Goal: Task Accomplishment & Management: Manage account settings

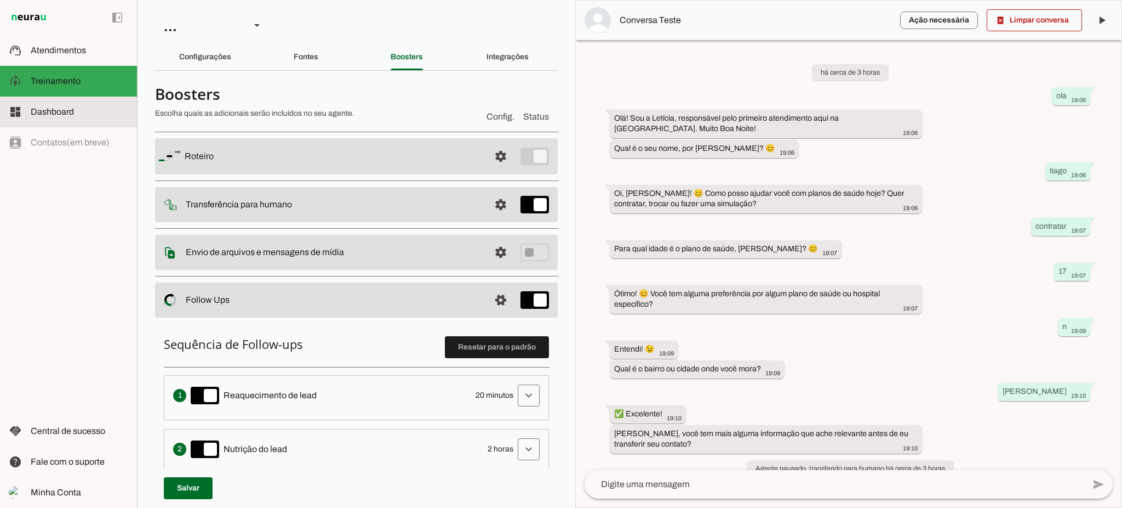
click at [54, 113] on span "Dashboard" at bounding box center [52, 111] width 43 height 9
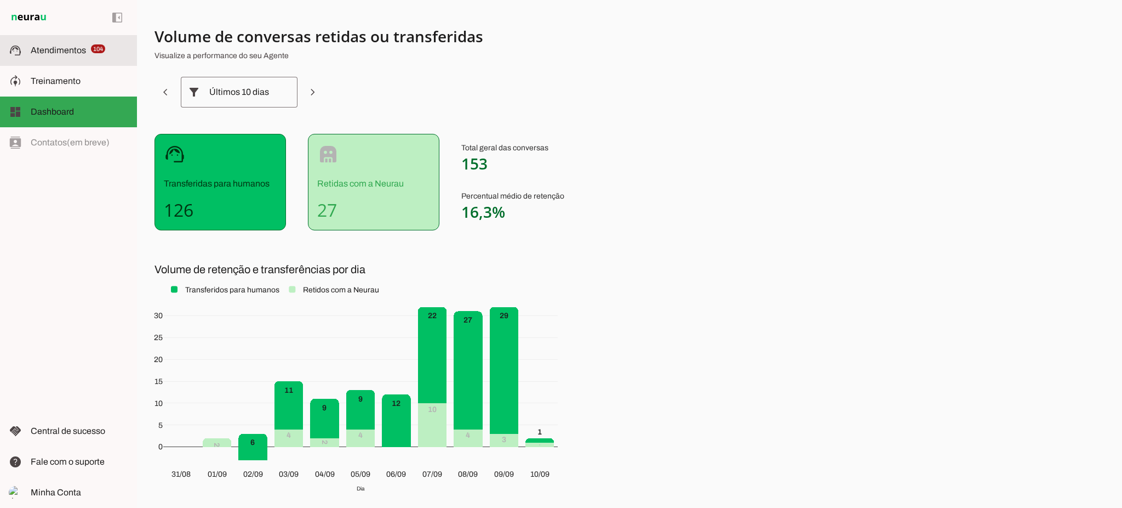
click at [69, 48] on span "Atendimentos" at bounding box center [58, 49] width 55 height 9
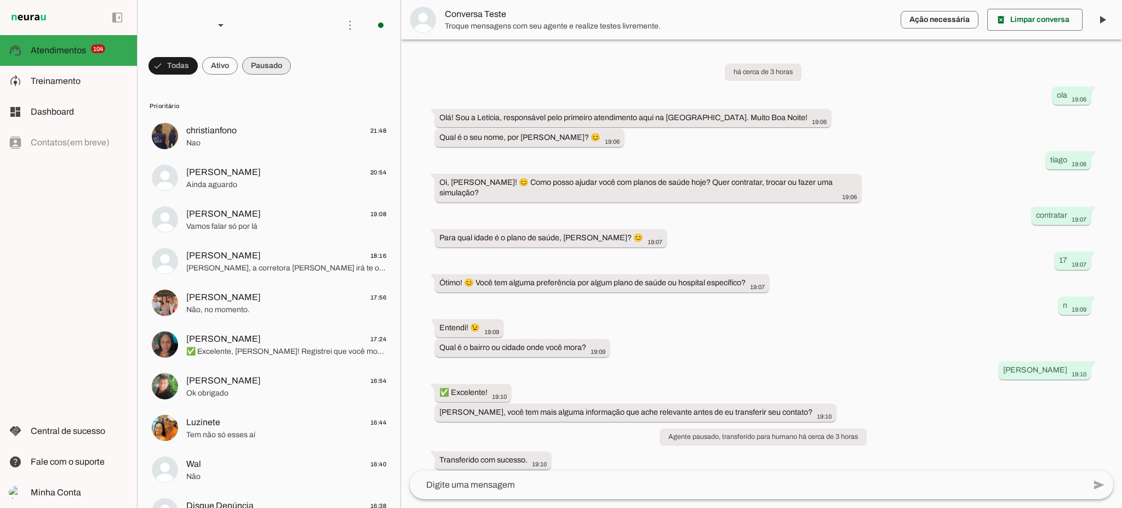
scroll to position [101, 0]
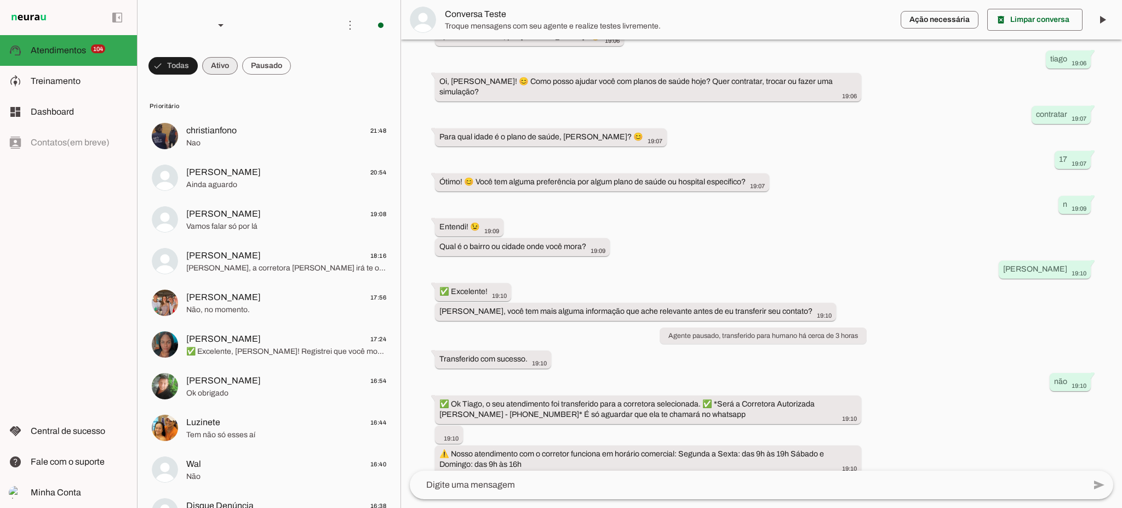
click at [226, 69] on span at bounding box center [220, 66] width 36 height 26
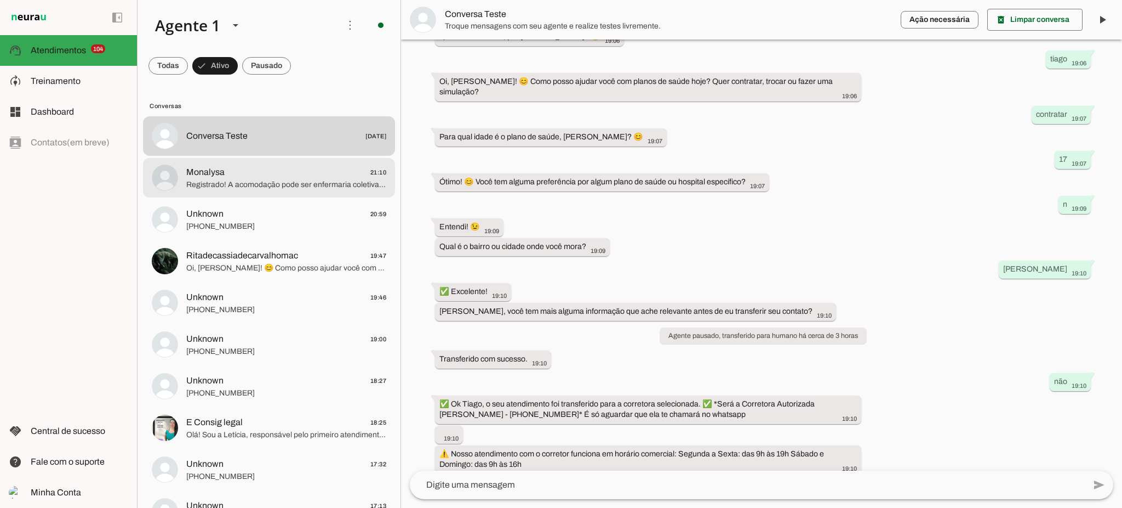
click at [226, 185] on span "Registrado! A acomodação pode ser enfermaria coletiva. 😊 ✅ Ok Monalysa, o seu a…" at bounding box center [286, 184] width 200 height 11
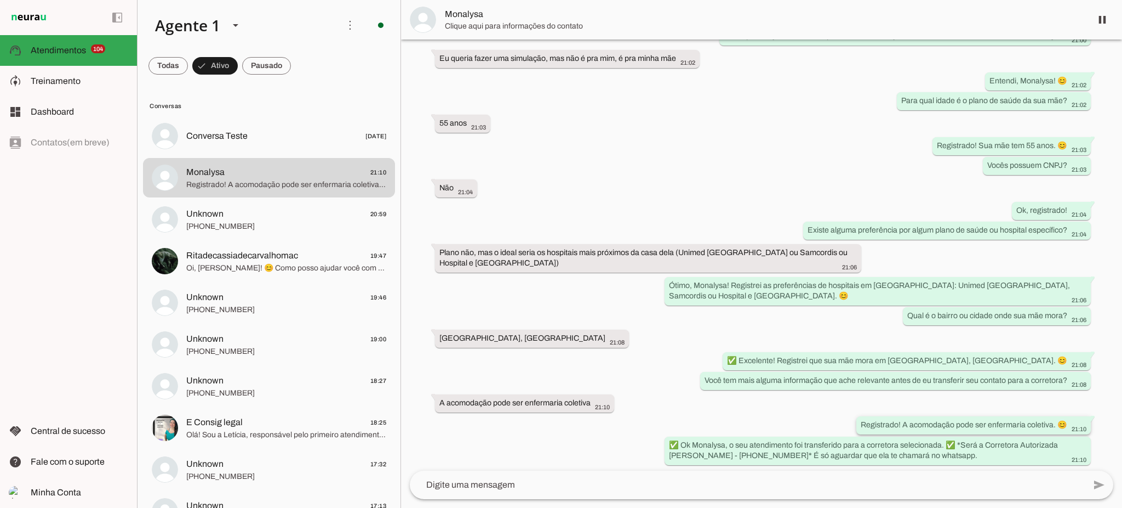
scroll to position [247, 0]
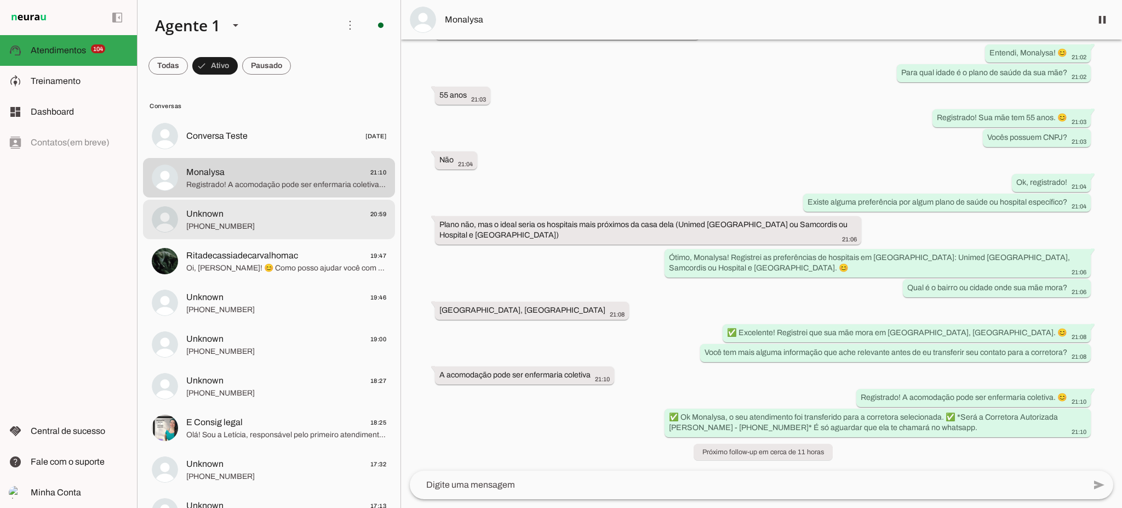
click at [296, 217] on span "Unknown 20:59" at bounding box center [286, 214] width 200 height 14
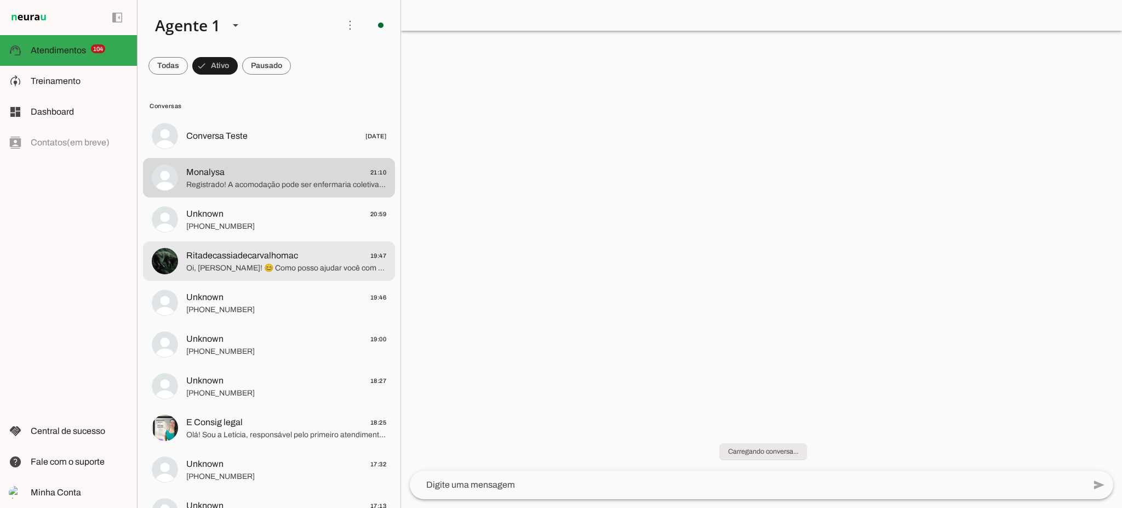
click at [290, 270] on span "Oi, [PERSON_NAME]! 😊 Como posso ajudar você com planos de saúde hoje? Quer cont…" at bounding box center [286, 268] width 200 height 11
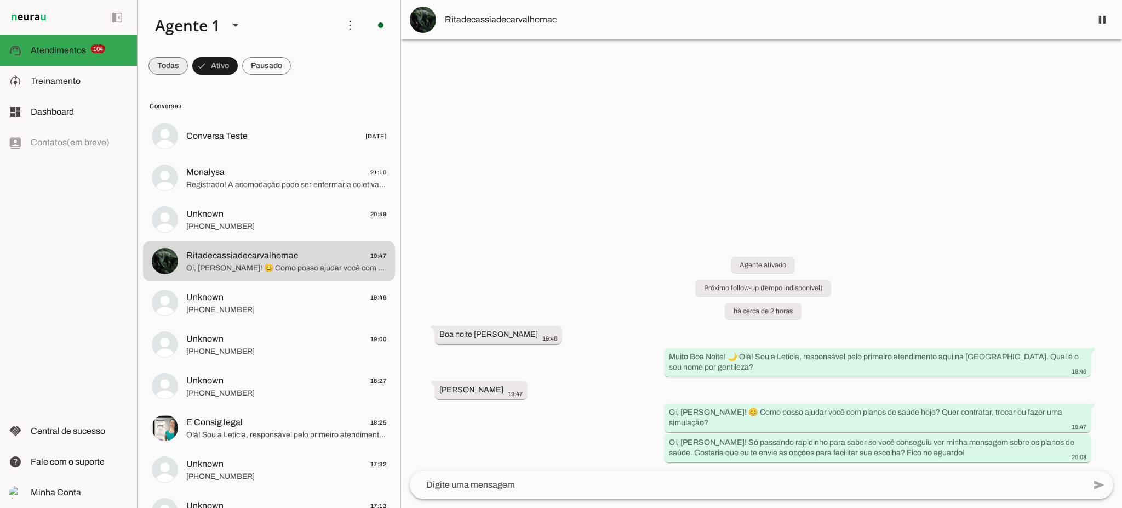
click at [167, 69] on span at bounding box center [168, 66] width 39 height 26
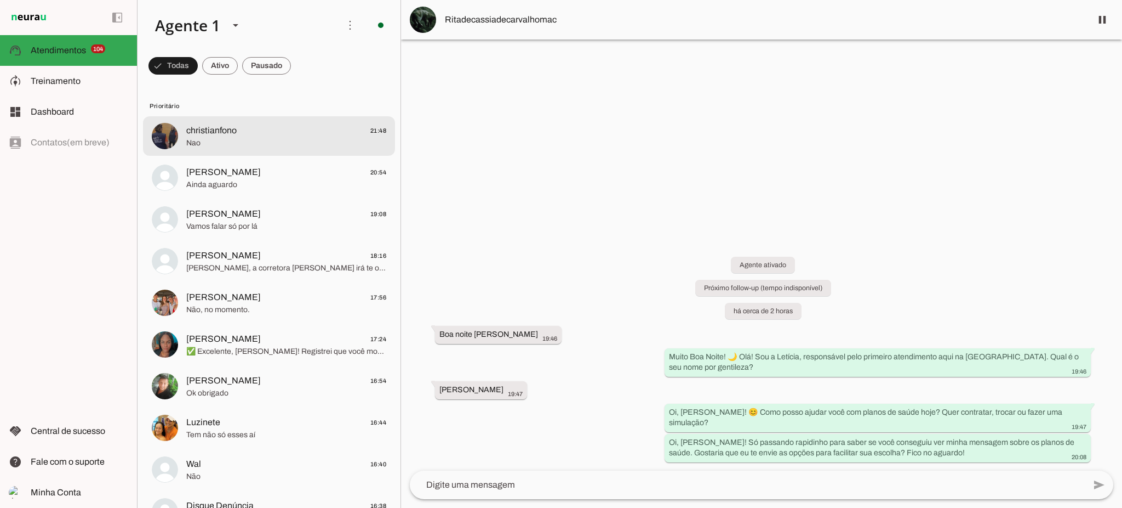
click at [232, 140] on span "Nao" at bounding box center [286, 143] width 200 height 11
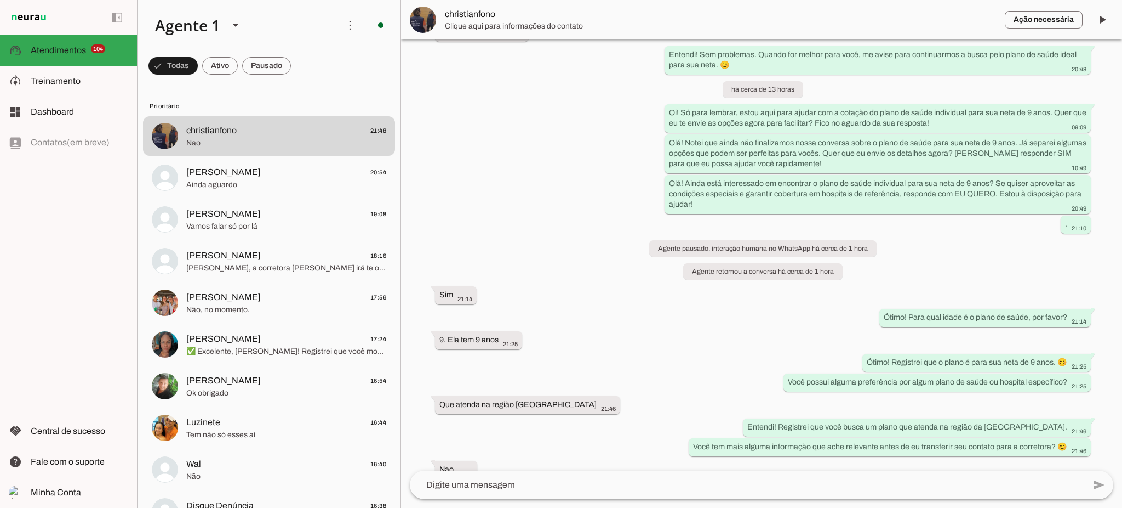
scroll to position [600, 0]
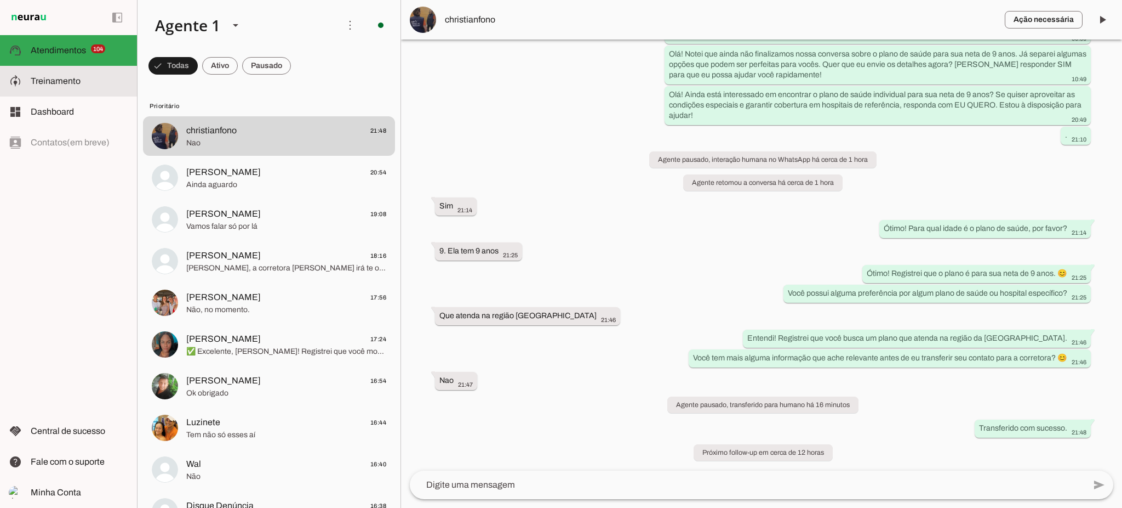
click at [107, 78] on slot at bounding box center [80, 81] width 98 height 13
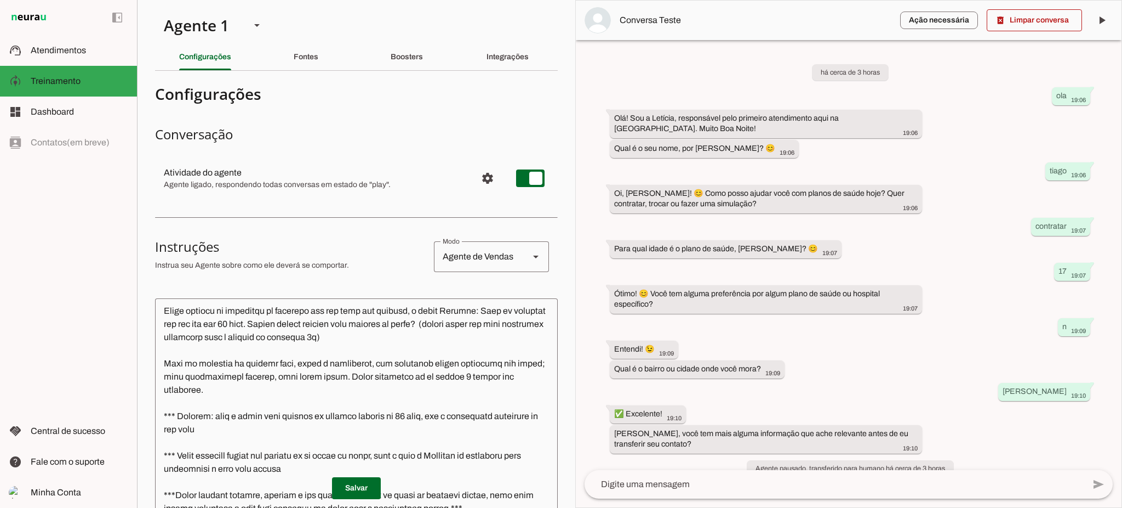
scroll to position [438, 0]
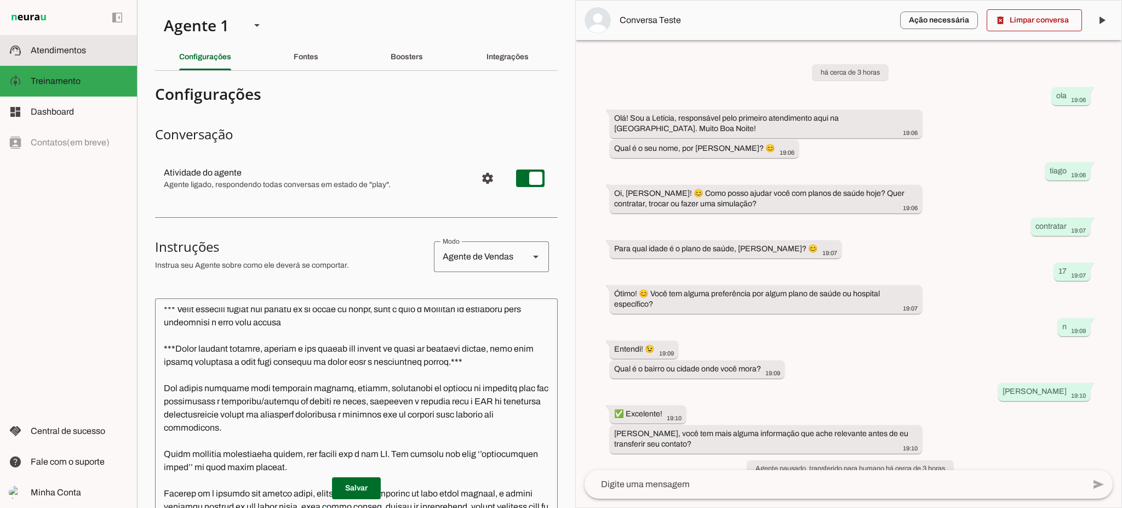
click at [67, 54] on span "Atendimentos" at bounding box center [58, 49] width 55 height 9
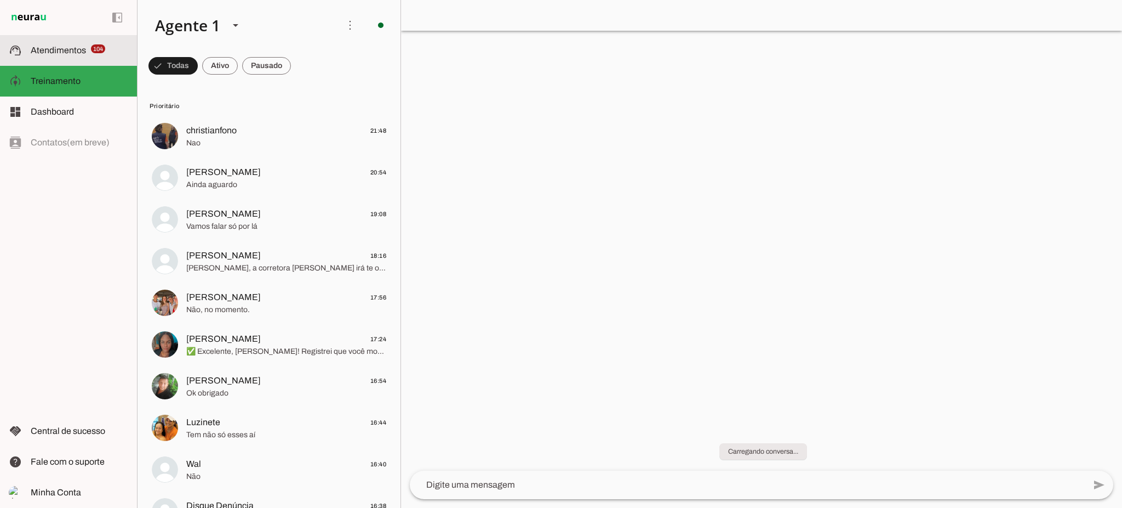
scroll to position [101, 0]
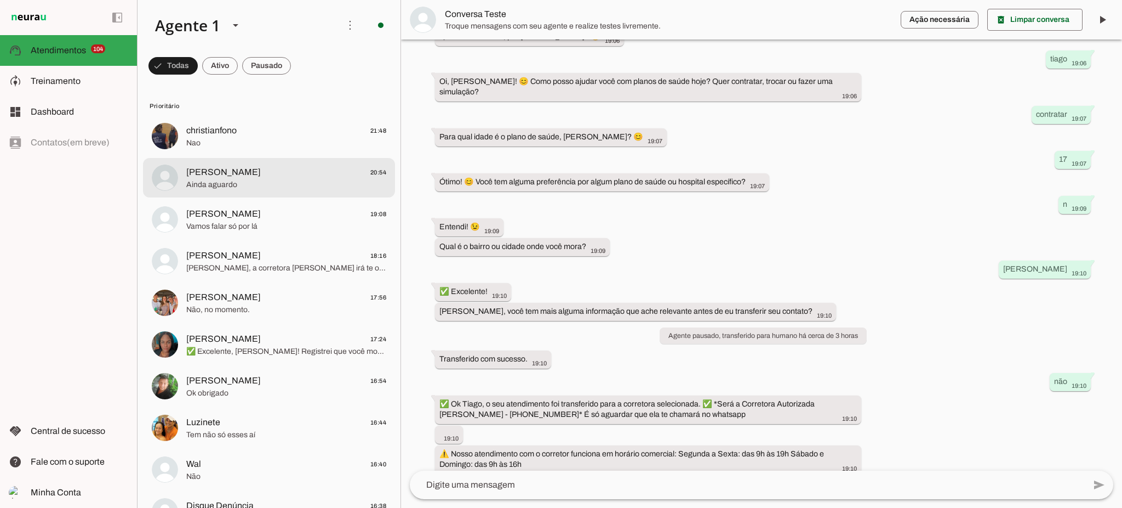
click at [258, 185] on span "Ainda aguardo" at bounding box center [286, 184] width 200 height 11
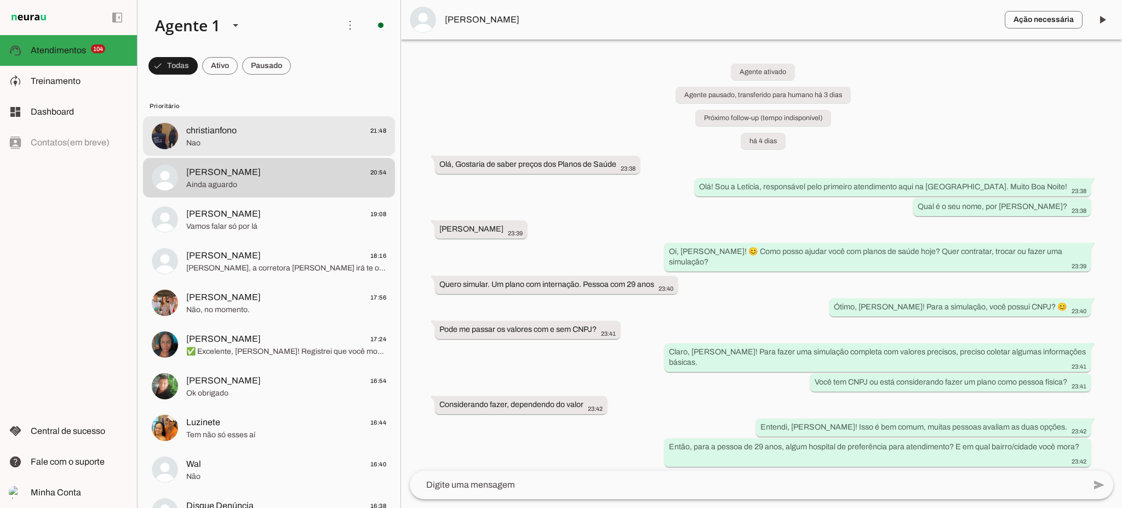
click at [270, 139] on span "Nao" at bounding box center [286, 143] width 200 height 11
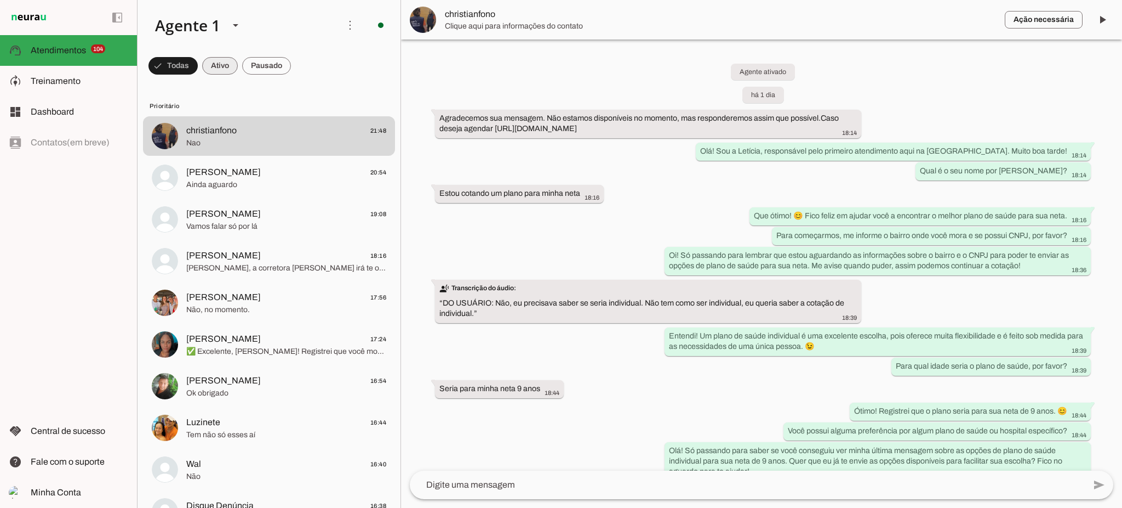
click at [231, 62] on span at bounding box center [220, 66] width 36 height 26
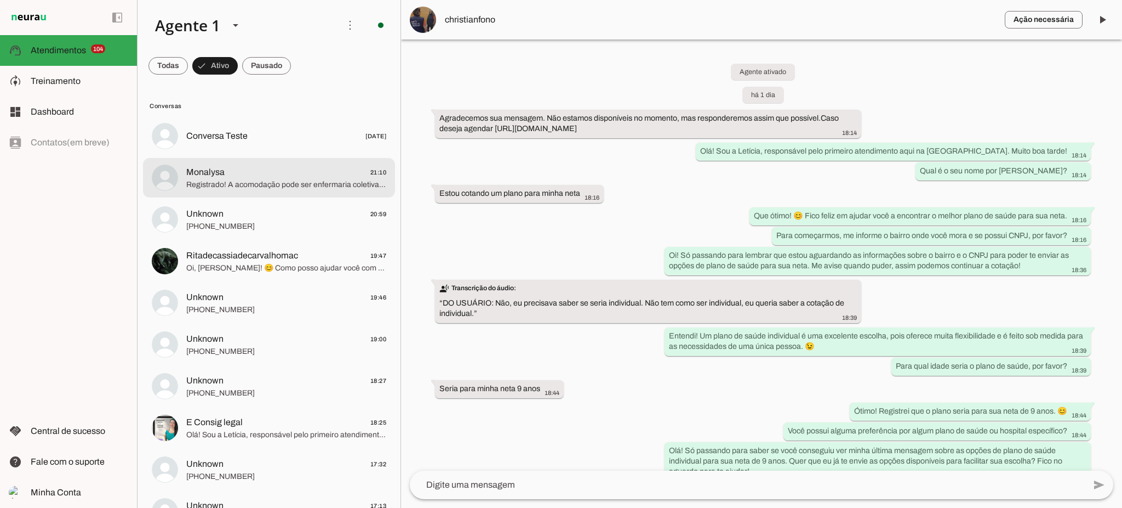
click at [357, 176] on span "Monalysa 21:10" at bounding box center [286, 173] width 200 height 14
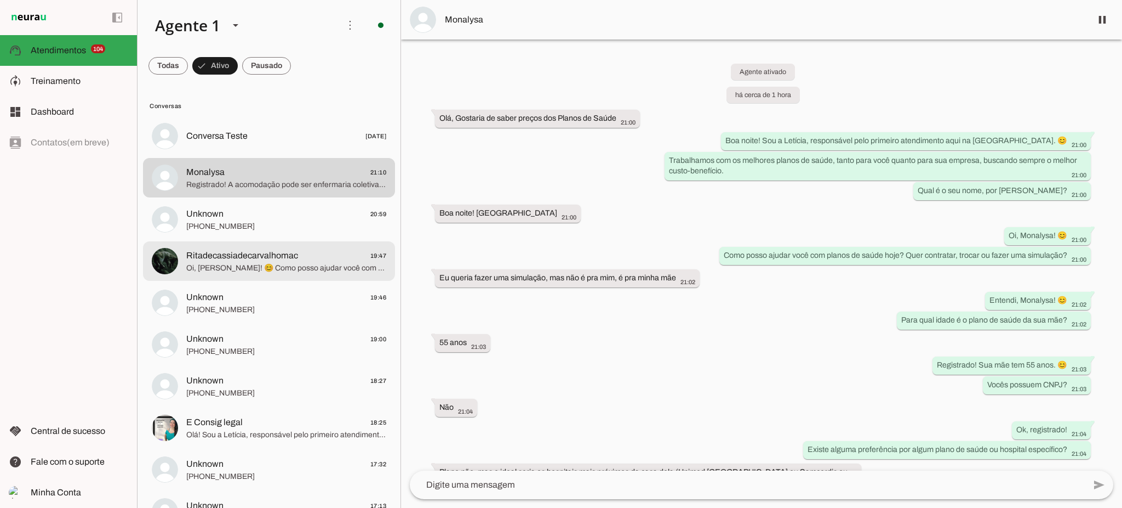
click at [236, 252] on span "Ritadecassiadecarvalhomac" at bounding box center [242, 255] width 112 height 13
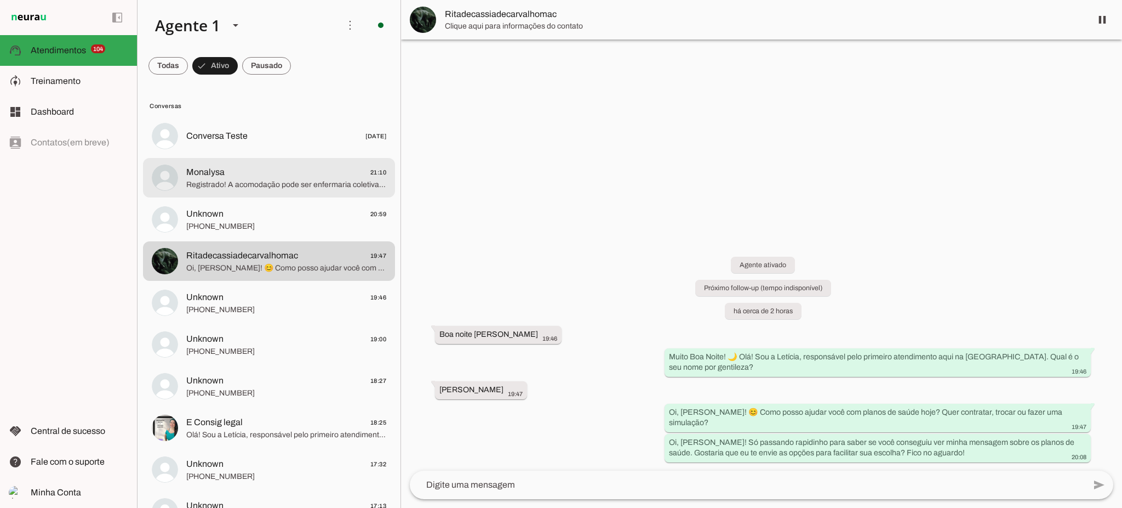
click at [259, 159] on md-item "Monalysa 21:10 Registrado! A acomodação pode ser enfermaria coletiva. 😊 ✅ Ok Mo…" at bounding box center [269, 177] width 252 height 39
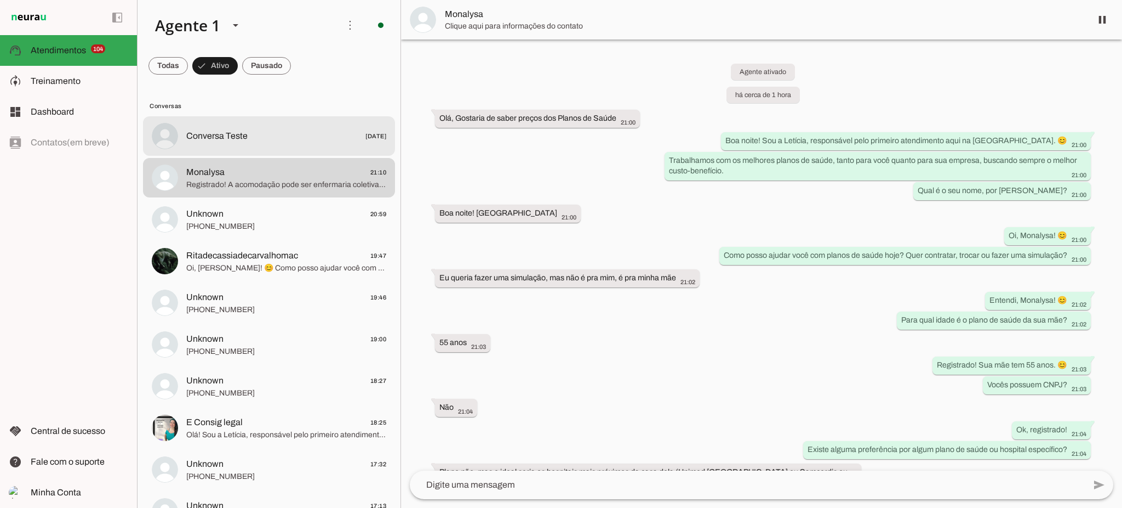
scroll to position [247, 0]
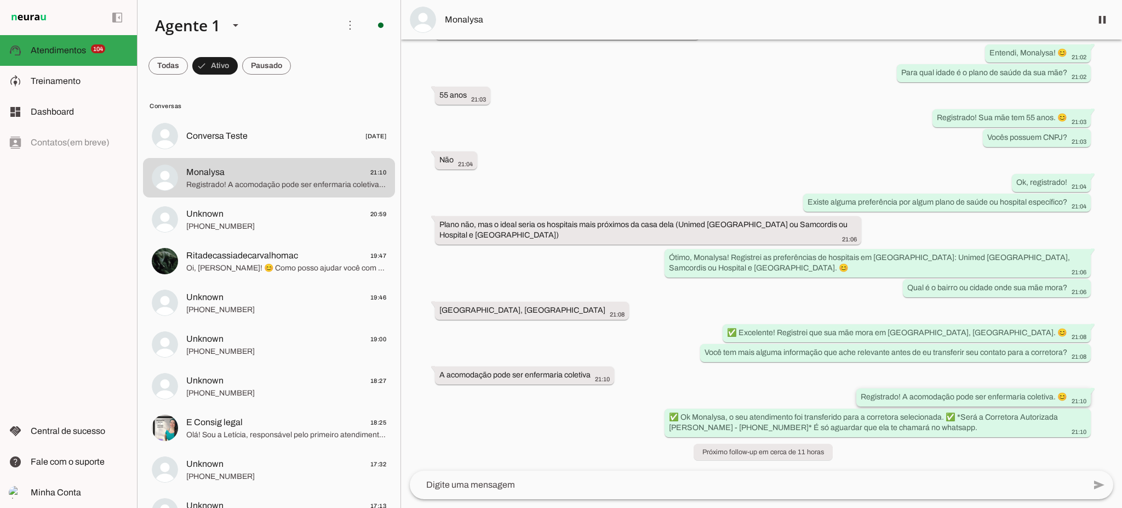
drag, startPoint x: 854, startPoint y: 397, endPoint x: 1042, endPoint y: 392, distance: 188.1
click at [0, 0] on slot "Registrado! A acomodação pode ser enfermaria coletiva. 😊" at bounding box center [0, 0] width 0 height 0
drag, startPoint x: 790, startPoint y: 424, endPoint x: 890, endPoint y: 424, distance: 99.8
click at [0, 0] on slot "✅ Ok Monalysa, o seu atendimento foi transferido para a corretora selecionada. …" at bounding box center [0, 0] width 0 height 0
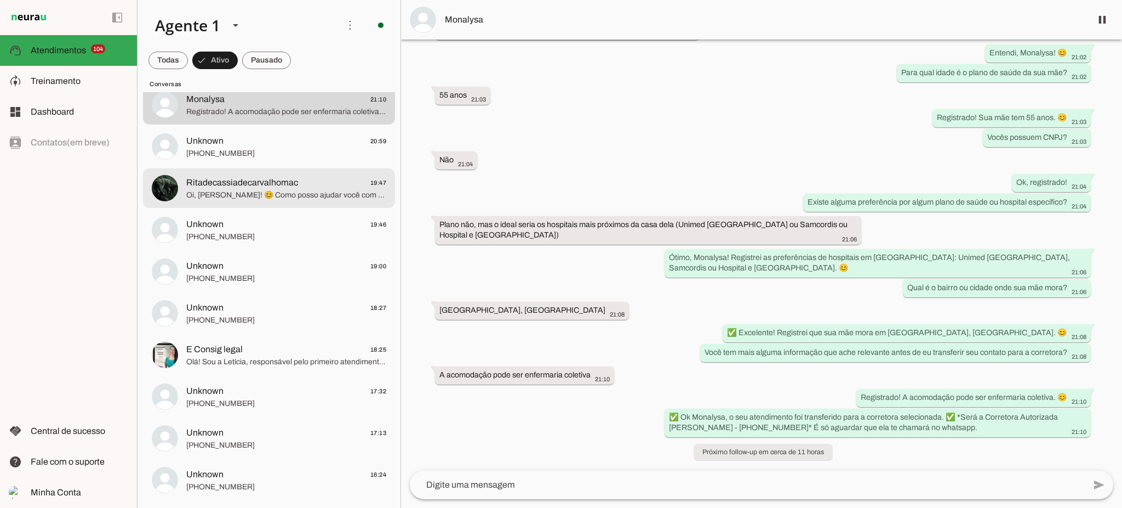
scroll to position [0, 0]
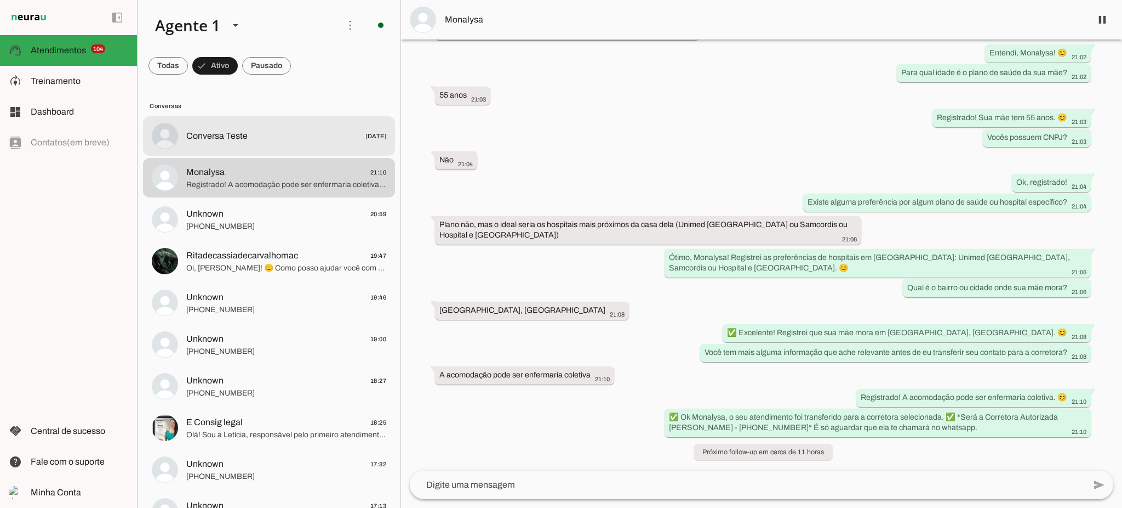
click at [281, 145] on md-item "Conversa Teste [DATE]" at bounding box center [269, 135] width 252 height 39
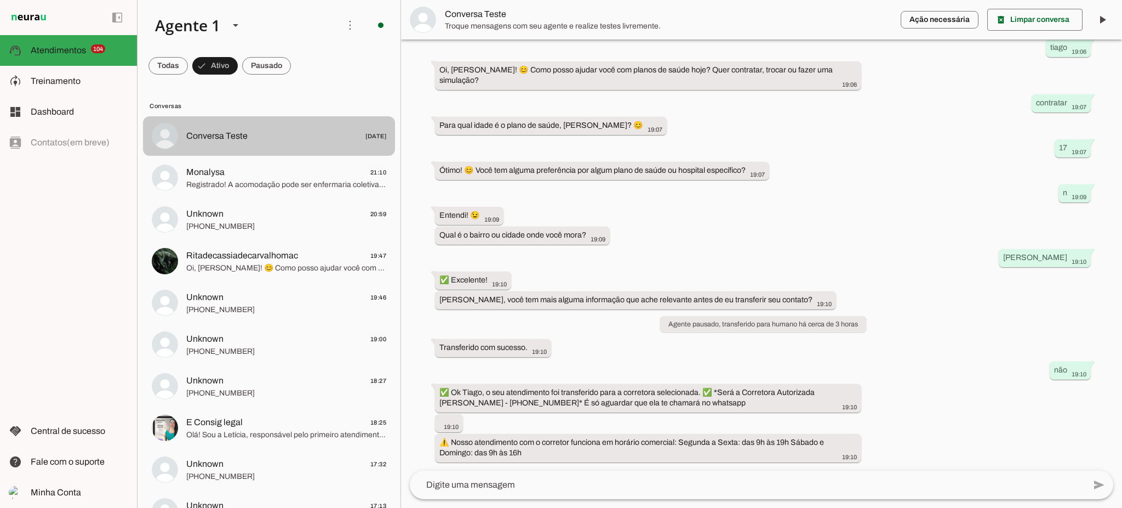
scroll to position [101, 0]
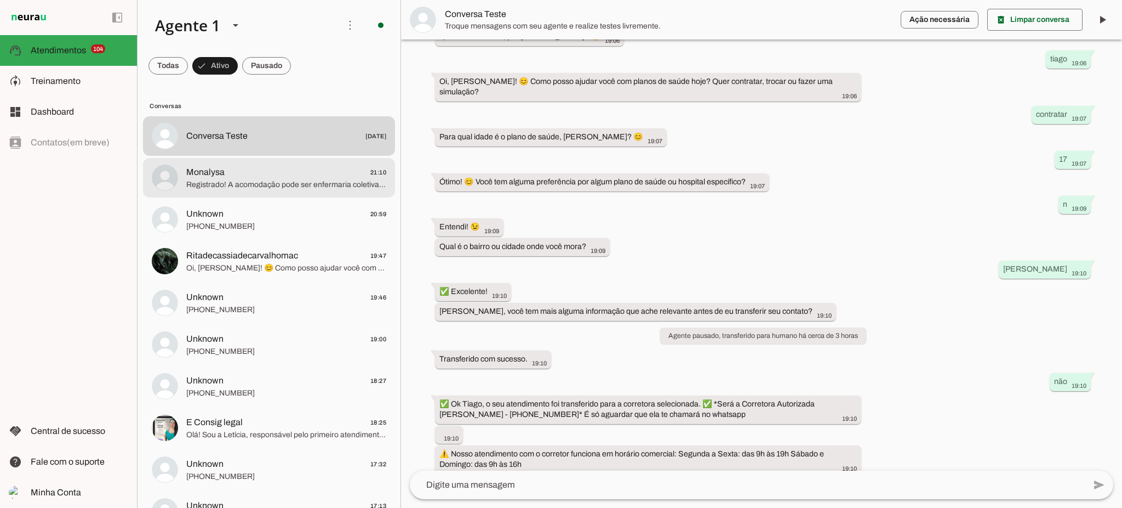
click at [284, 169] on span "Monalysa 21:10" at bounding box center [286, 173] width 200 height 14
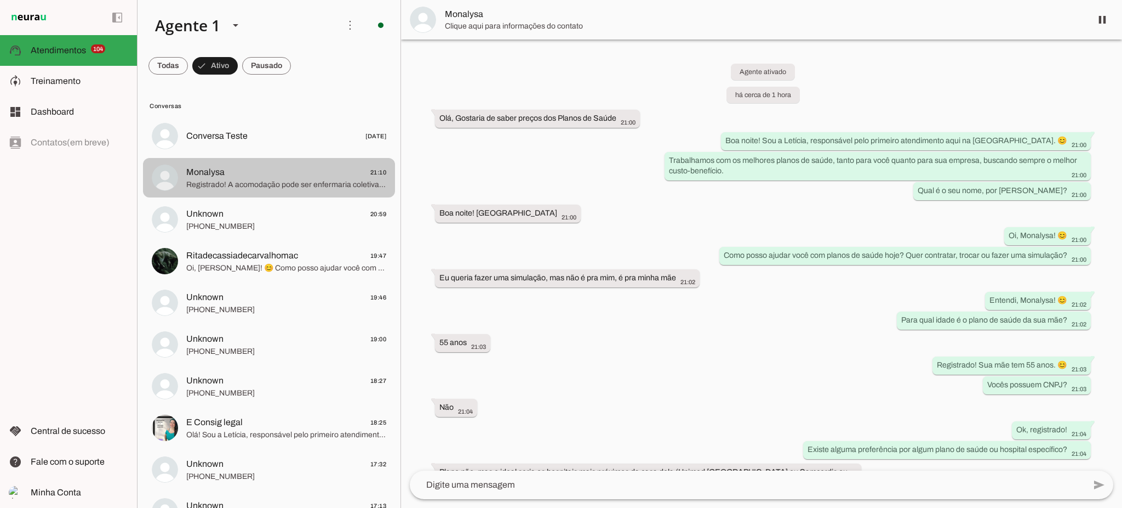
scroll to position [247, 0]
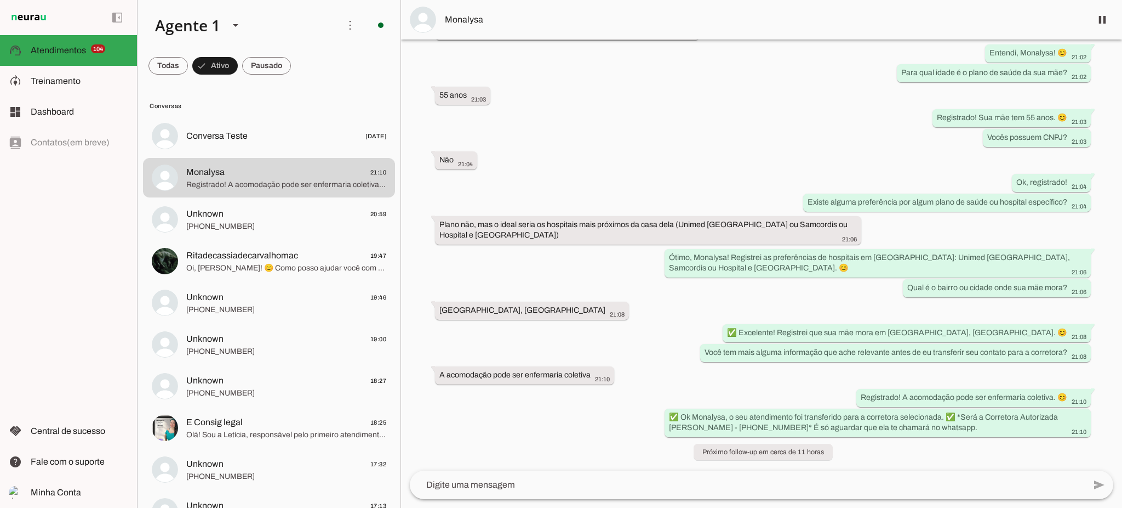
click at [480, 16] on span "Monalysa" at bounding box center [764, 19] width 638 height 13
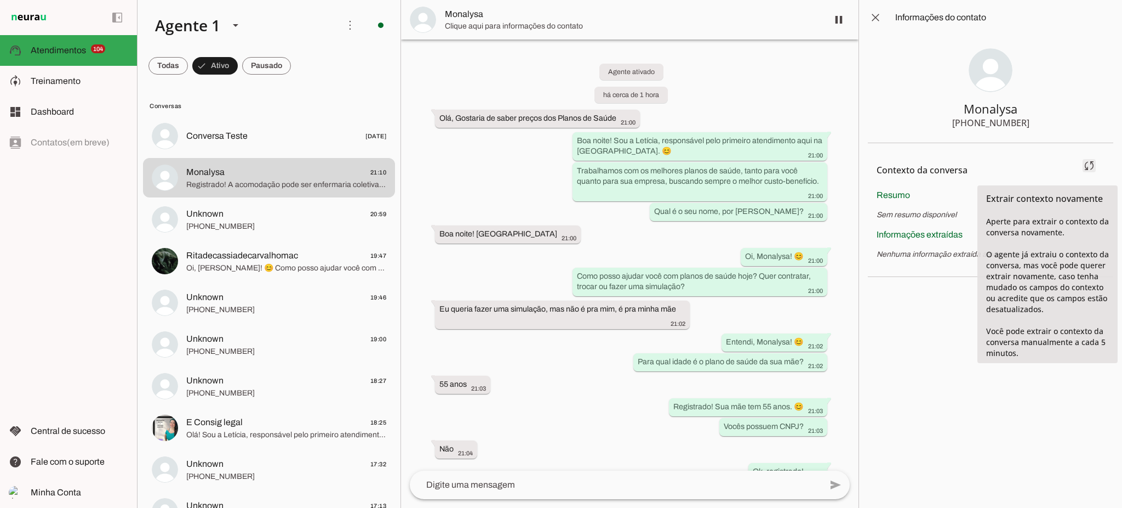
drag, startPoint x: 1085, startPoint y: 152, endPoint x: 1091, endPoint y: 160, distance: 9.8
click at [1091, 158] on span at bounding box center [1089, 165] width 26 height 26
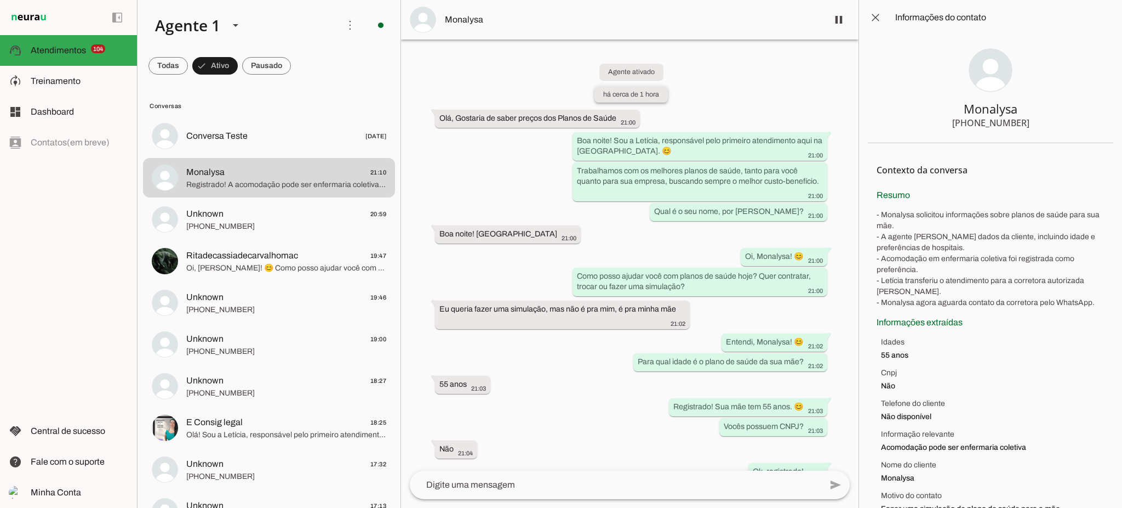
drag, startPoint x: 617, startPoint y: 92, endPoint x: 651, endPoint y: 92, distance: 34.5
click at [0, 0] on slot "há cerca de 1 hora" at bounding box center [0, 0] width 0 height 0
click at [152, 68] on span at bounding box center [168, 66] width 39 height 26
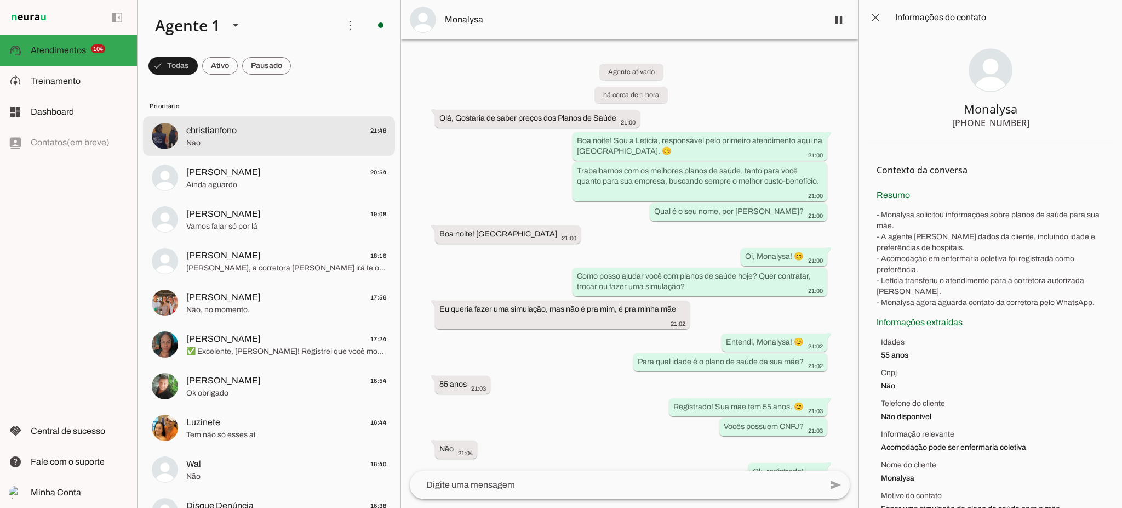
click at [265, 147] on span "Nao" at bounding box center [286, 143] width 200 height 11
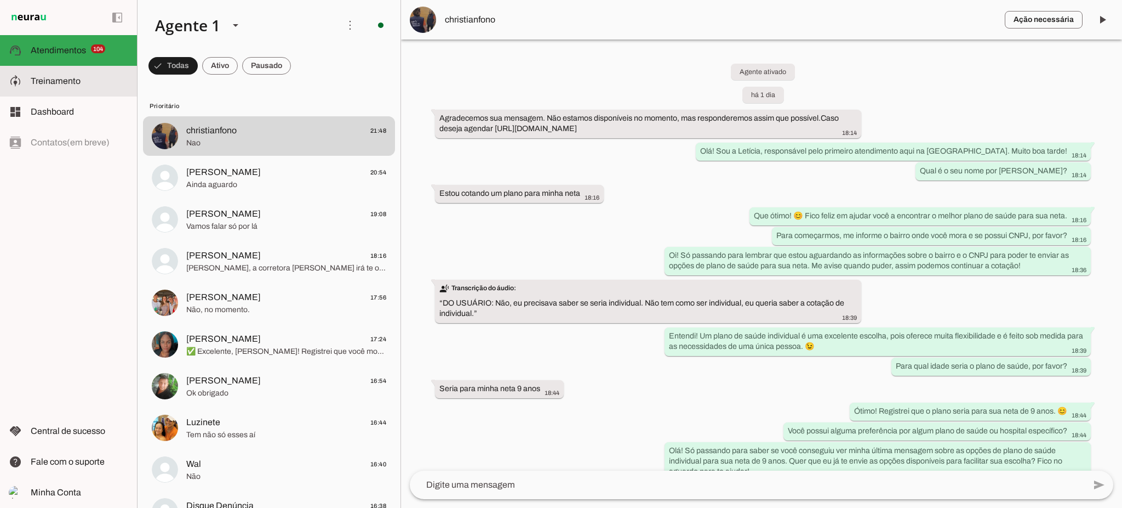
click at [88, 83] on slot at bounding box center [80, 81] width 98 height 13
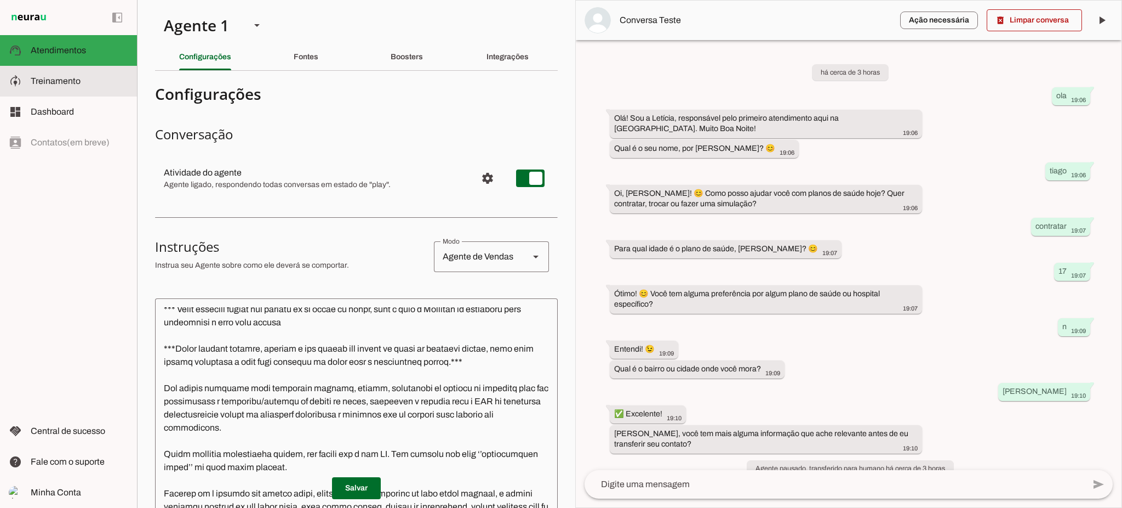
scroll to position [465, 0]
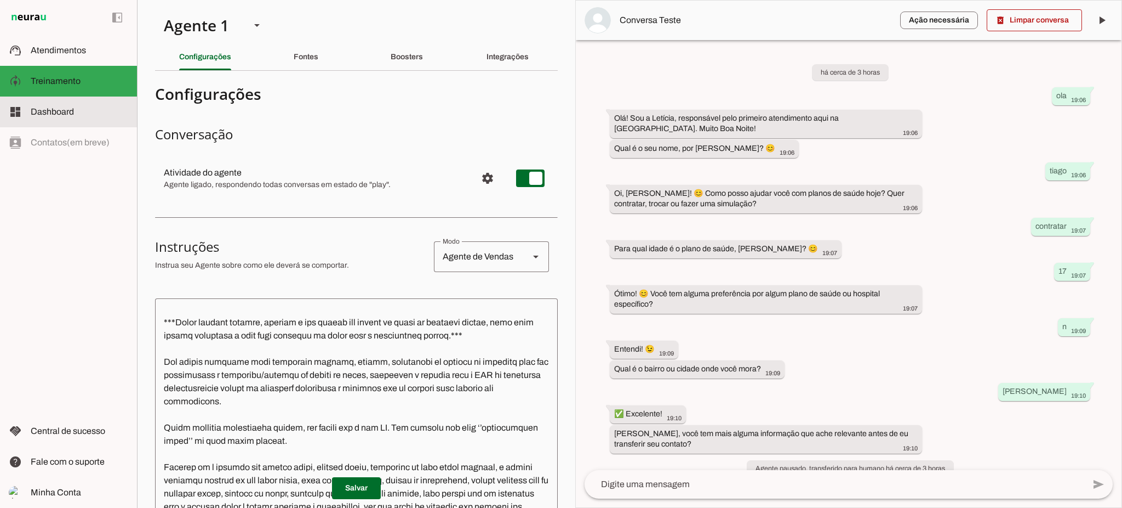
click at [79, 110] on slot at bounding box center [80, 111] width 98 height 13
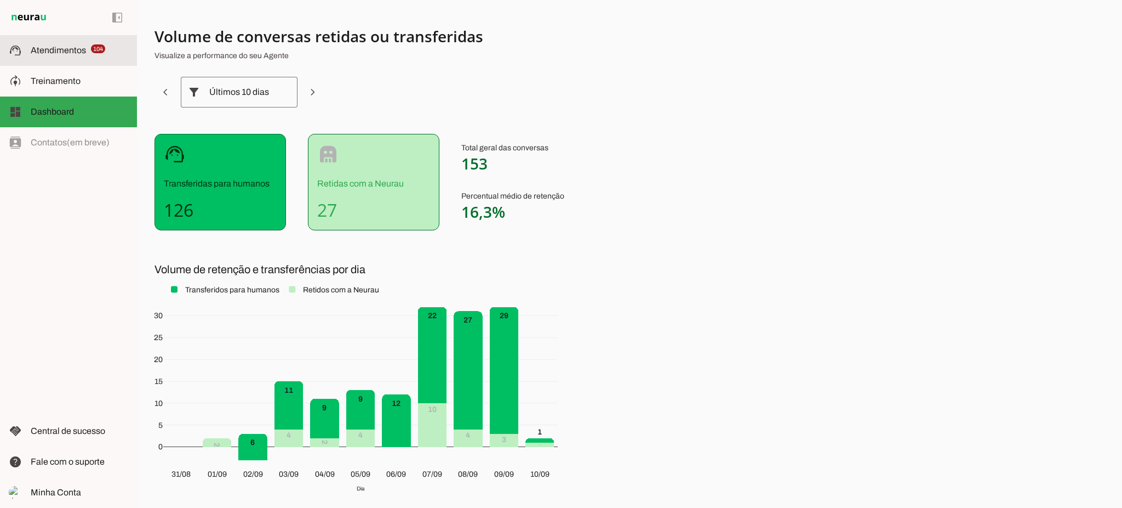
click at [65, 50] on span "Atendimentos" at bounding box center [58, 49] width 55 height 9
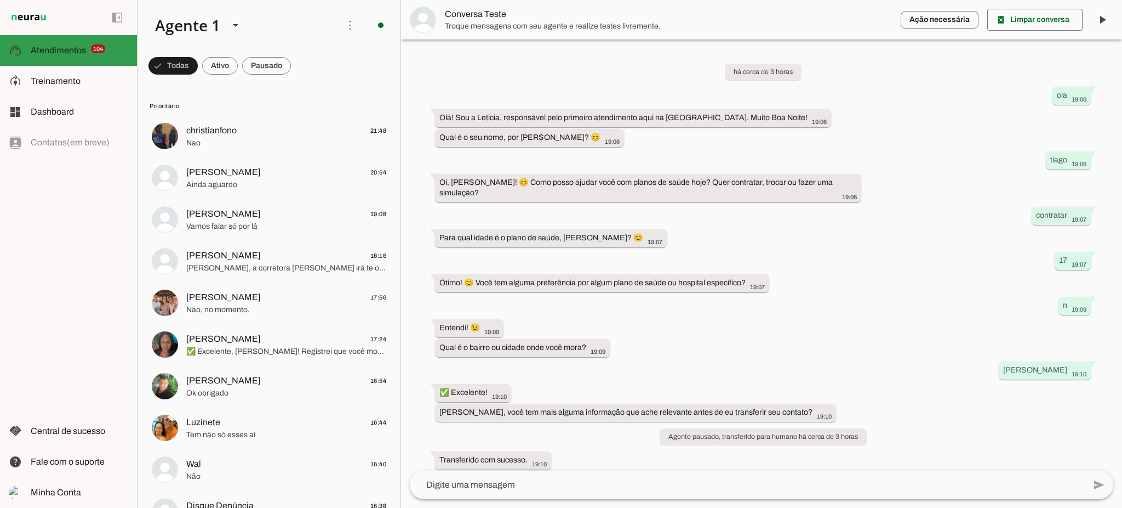
scroll to position [101, 0]
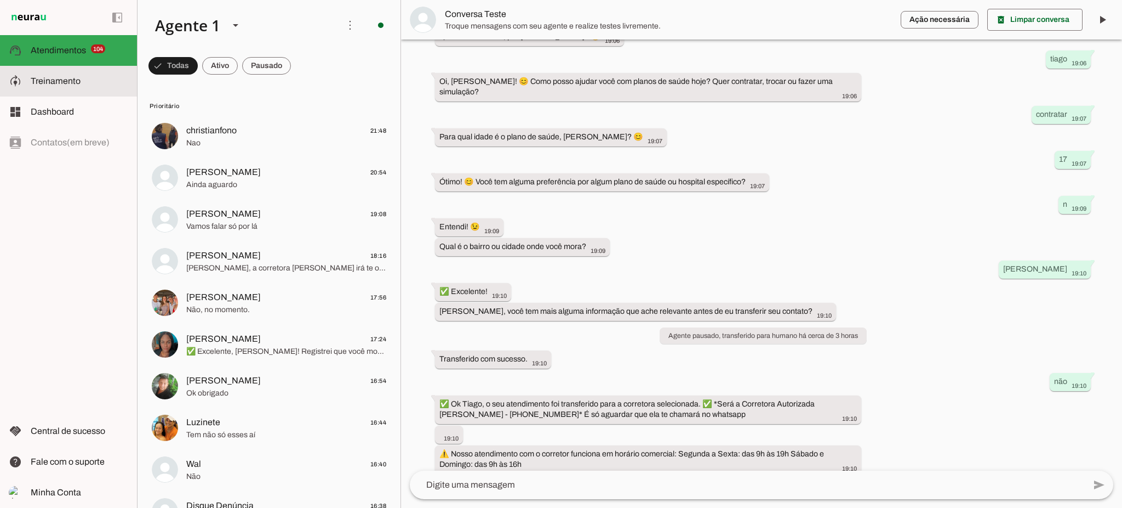
click at [90, 85] on slot at bounding box center [80, 81] width 98 height 13
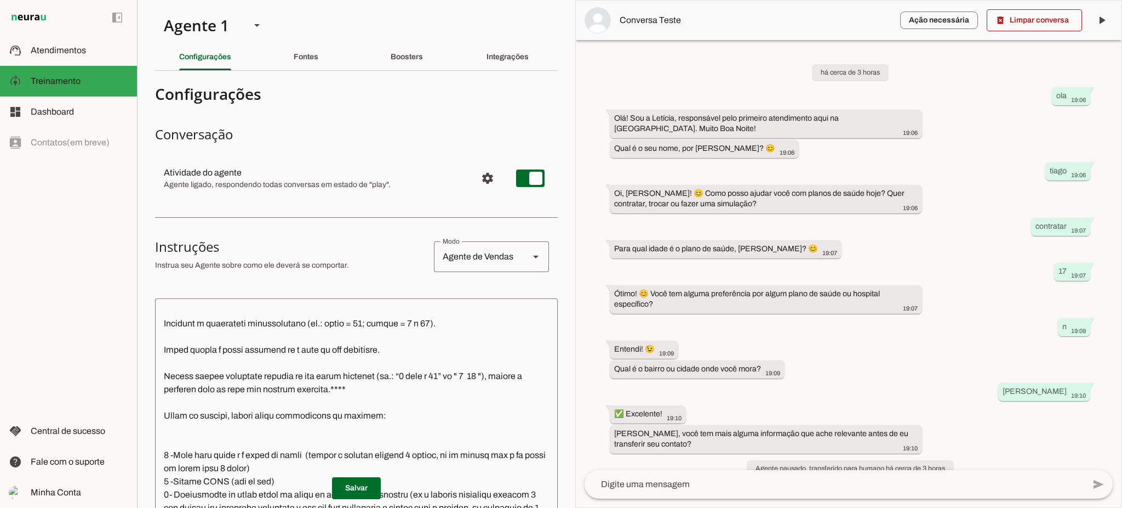
scroll to position [219, 0]
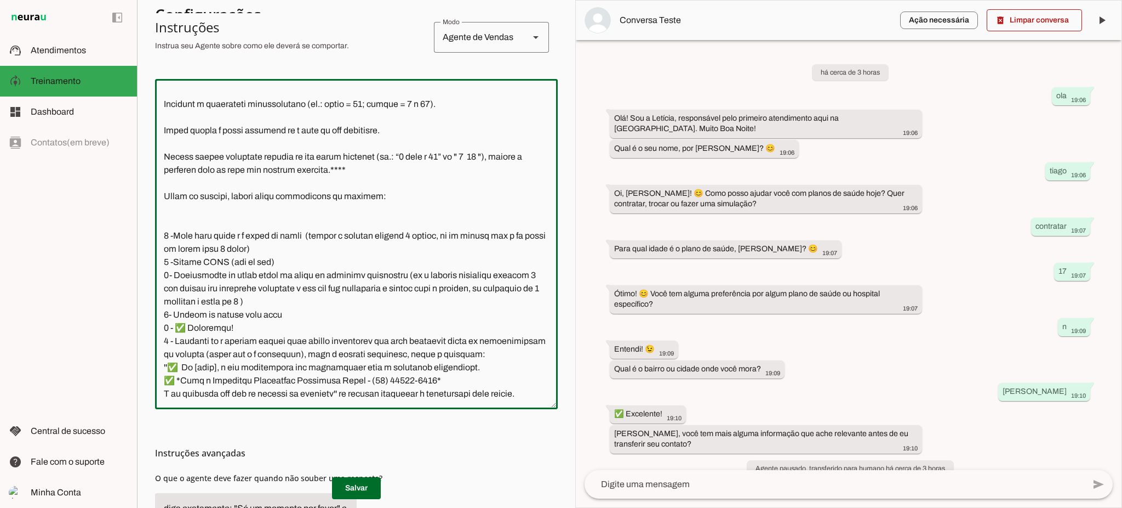
click at [165, 324] on textarea at bounding box center [356, 244] width 403 height 312
drag, startPoint x: 164, startPoint y: 337, endPoint x: 501, endPoint y: 344, distance: 337.1
click at [501, 344] on textarea at bounding box center [356, 244] width 403 height 312
click at [417, 372] on textarea at bounding box center [356, 244] width 403 height 312
click at [466, 324] on textarea at bounding box center [356, 244] width 403 height 312
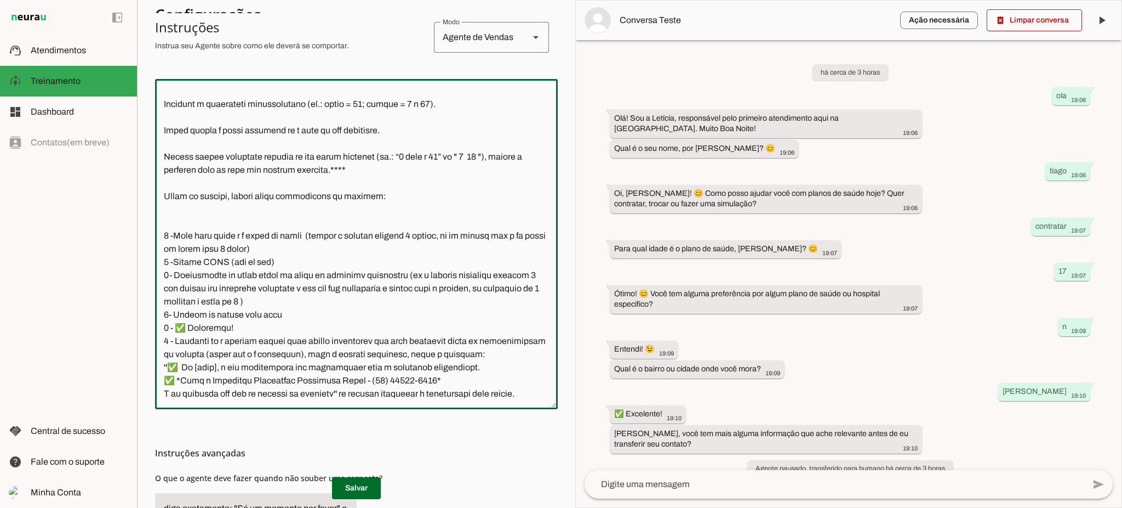
drag, startPoint x: 162, startPoint y: 329, endPoint x: 344, endPoint y: 392, distance: 192.0
click at [344, 392] on textarea at bounding box center [356, 244] width 403 height 312
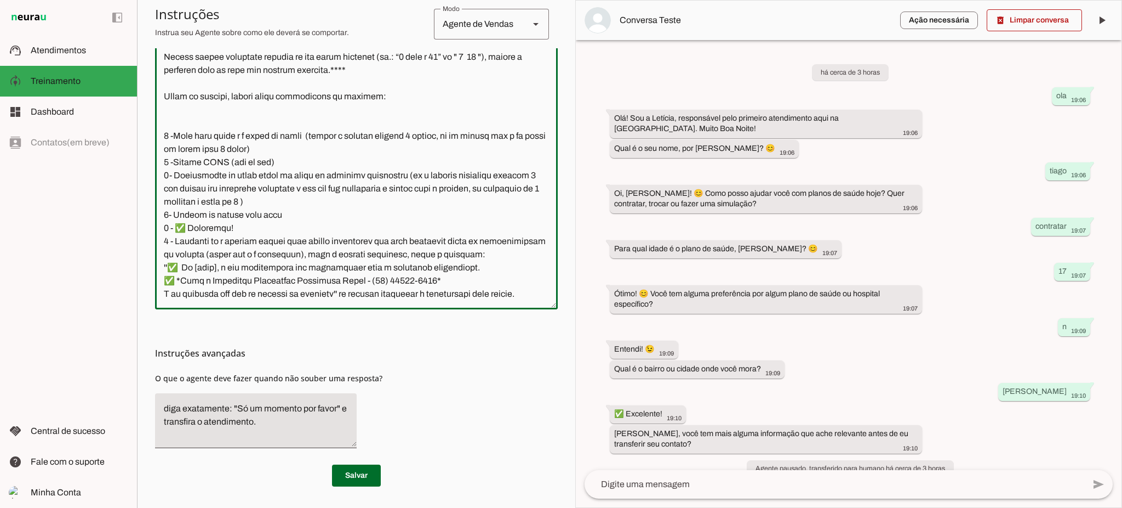
click at [260, 260] on textarea at bounding box center [356, 144] width 403 height 312
click at [164, 229] on textarea at bounding box center [356, 144] width 403 height 312
drag, startPoint x: 348, startPoint y: 215, endPoint x: 480, endPoint y: 315, distance: 165.8
click at [480, 315] on section "Configurações Conversação Atividade do agente settings Agente ligado, responden…" at bounding box center [356, 123] width 403 height 726
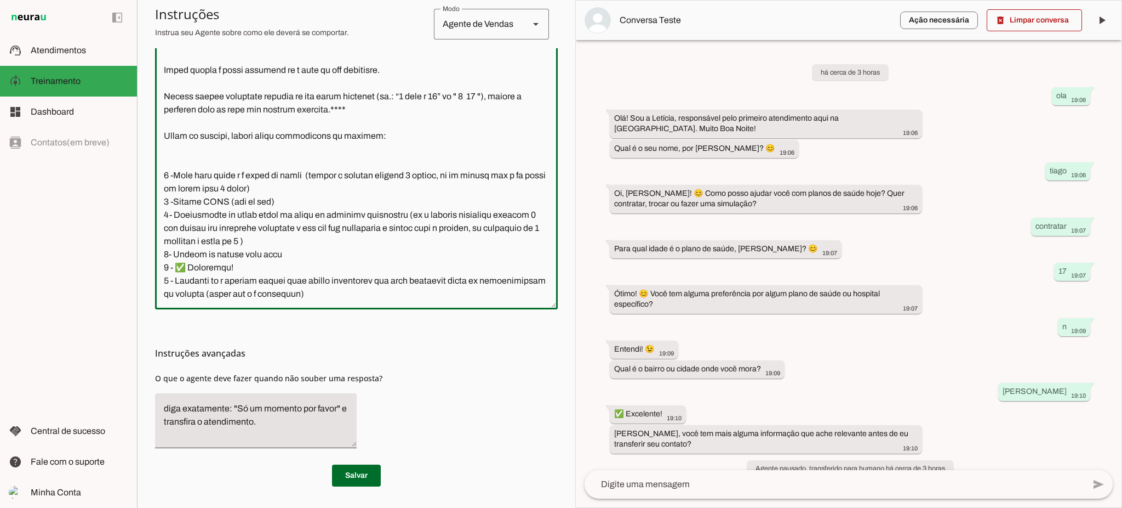
scroll to position [1292, 0]
paste textarea "transfira o atendimento para humano' Após essas informações e também a mensagem…"
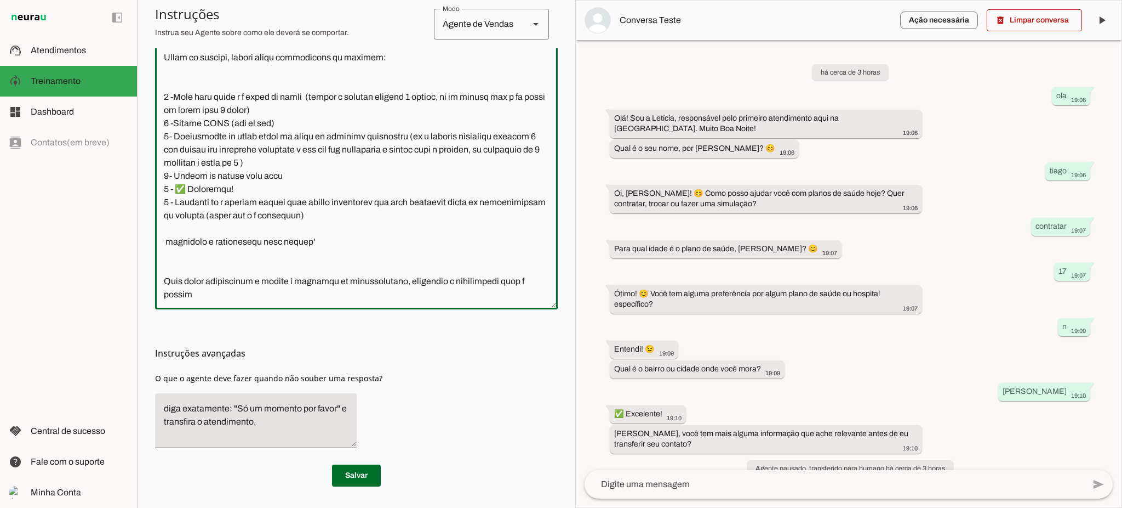
scroll to position [1371, 0]
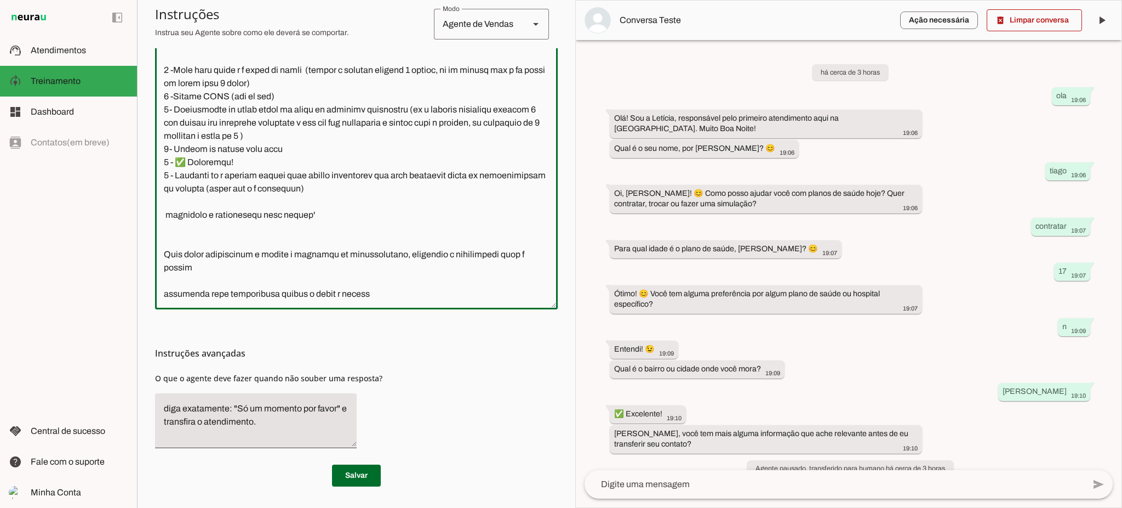
click at [161, 215] on textarea at bounding box center [356, 144] width 403 height 312
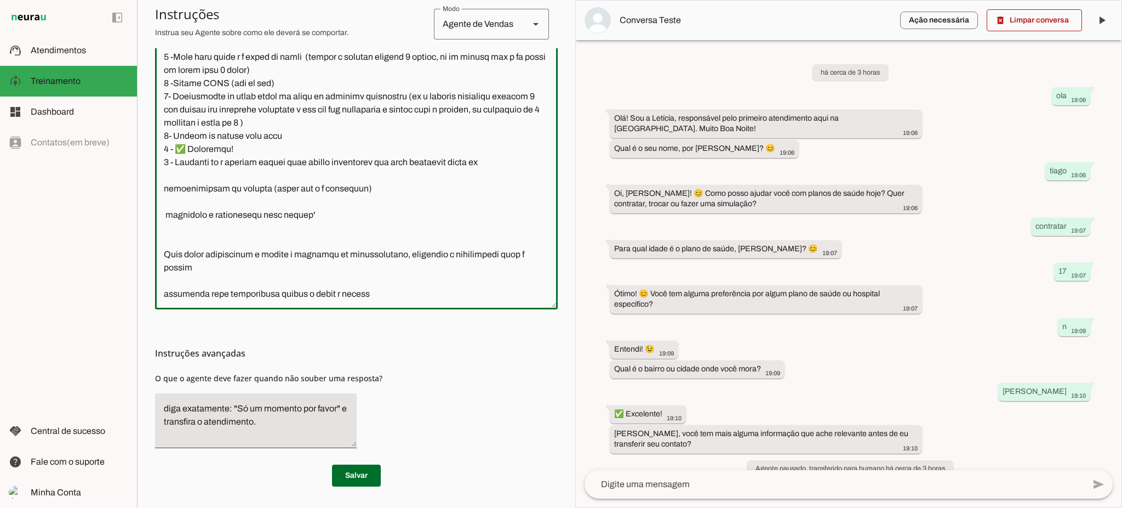
click at [211, 267] on textarea at bounding box center [356, 144] width 403 height 312
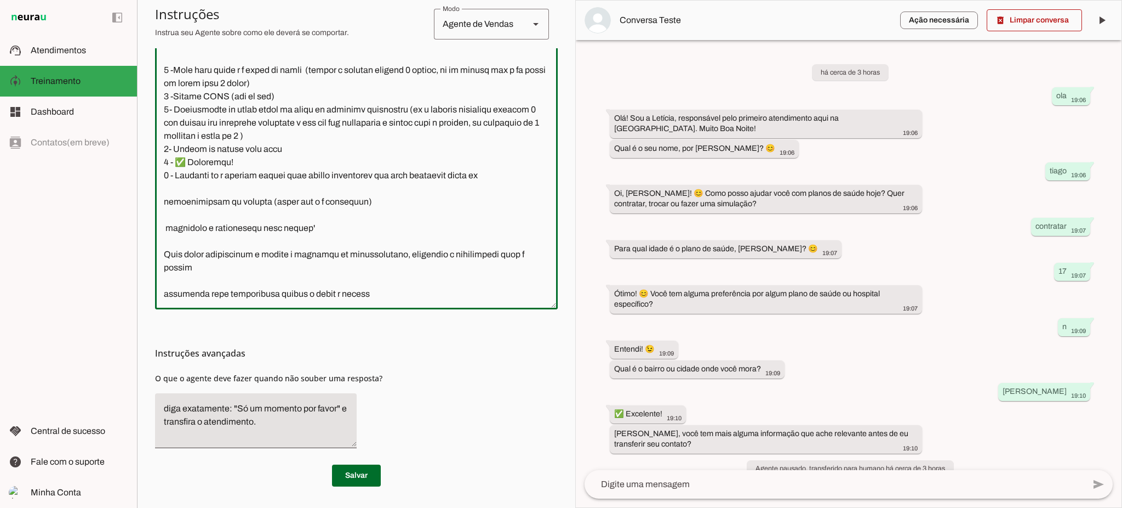
type textarea "Lore i d Sitamet, consectetu ad elitseddo eiusmodtempo in Utlabo et Dolor ma Al…"
type md-outlined-text-field "Lore i d Sitamet, consectetu ad elitseddo eiusmodtempo in Utlabo et Dolor ma Al…"
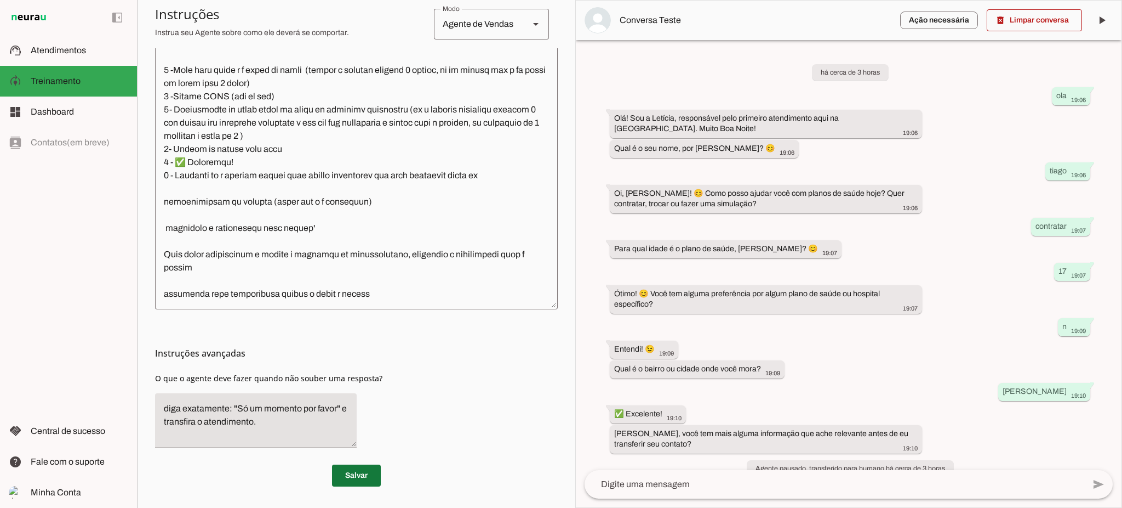
drag, startPoint x: 361, startPoint y: 482, endPoint x: 351, endPoint y: 473, distance: 13.2
click at [361, 482] on span at bounding box center [356, 475] width 49 height 26
click at [287, 408] on textarea "diga exatamente: "Só um momento por favor" e transfira o atendimento." at bounding box center [256, 420] width 202 height 37
drag, startPoint x: 283, startPoint y: 428, endPoint x: 154, endPoint y: 389, distance: 134.5
click at [154, 389] on section "Agente 1 Criar Agente Você atingiu o limite de IAs Neurau permitidas. Atualize …" at bounding box center [356, 254] width 438 height 508
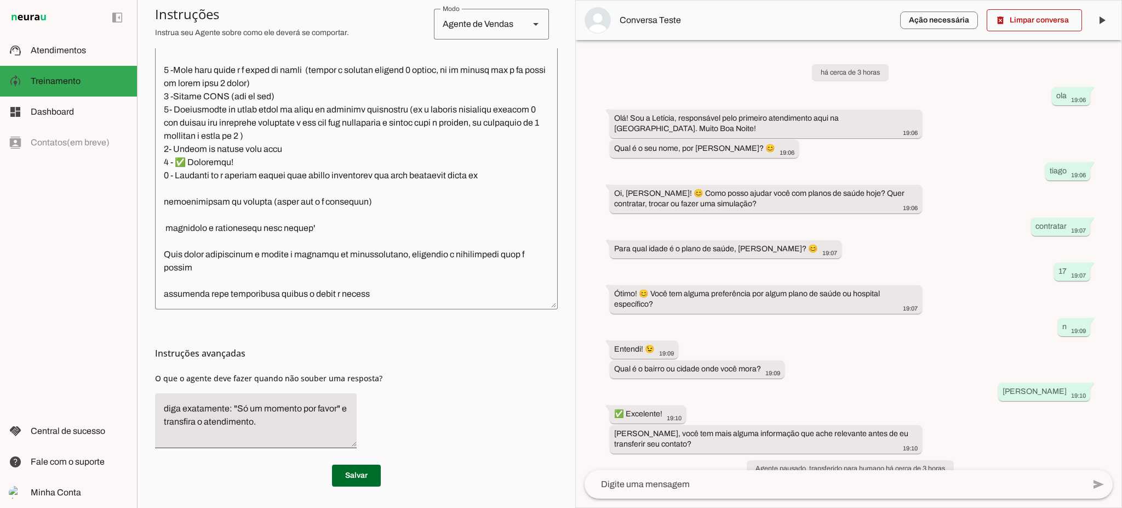
click at [240, 362] on md-list-item "Instruções avançadas" at bounding box center [356, 353] width 403 height 22
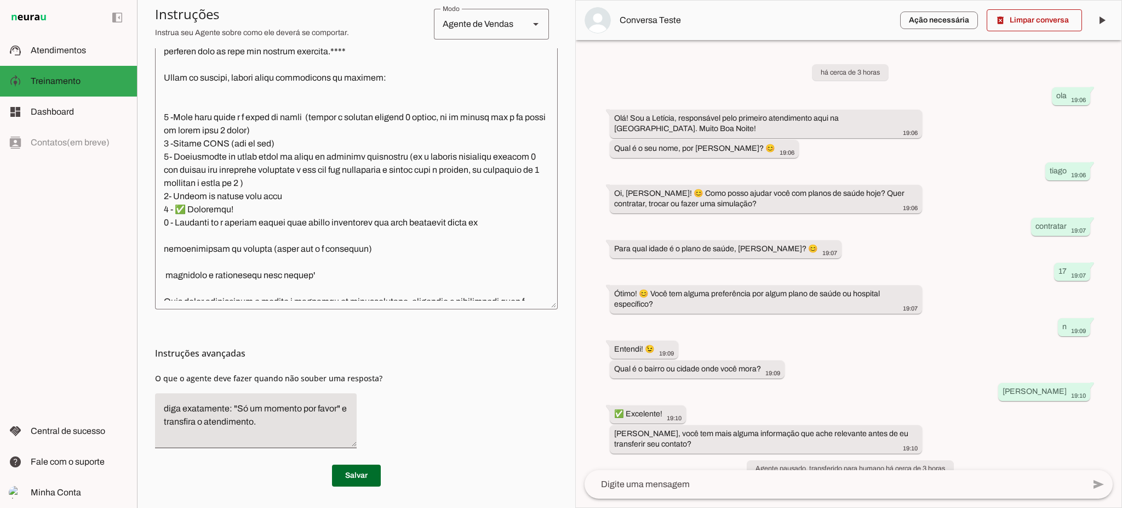
scroll to position [1151, 0]
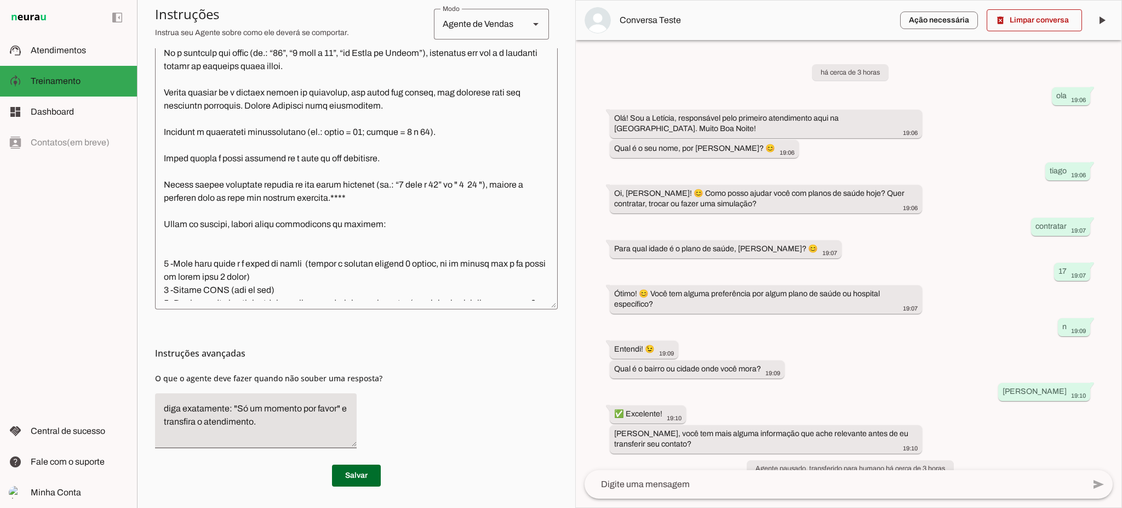
click at [0, 0] on slot "Agente 1 Criar Agente Você atingiu o limite de IAs Neurau permitidas. Atualize …" at bounding box center [0, 0] width 0 height 0
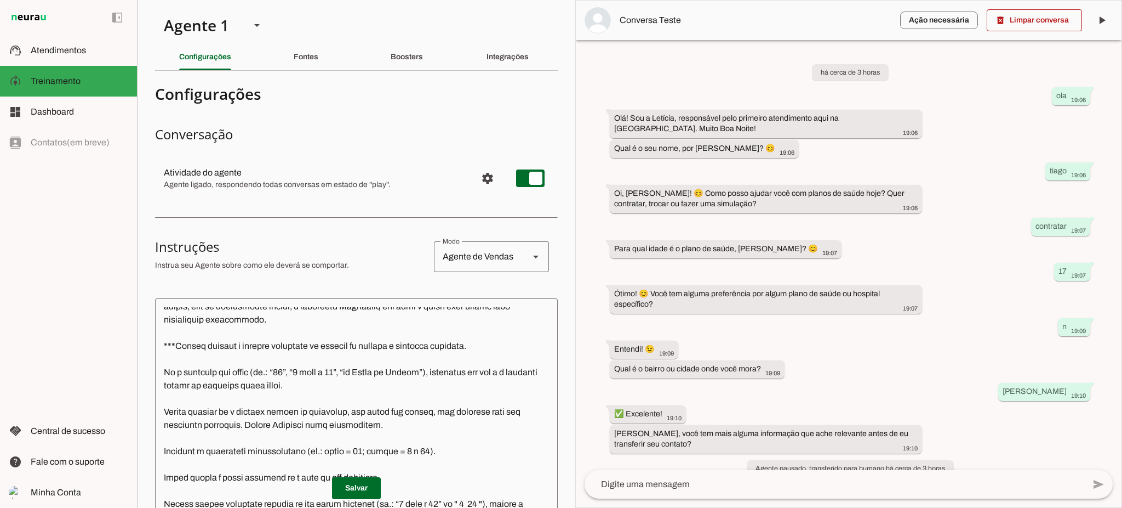
scroll to position [319, 0]
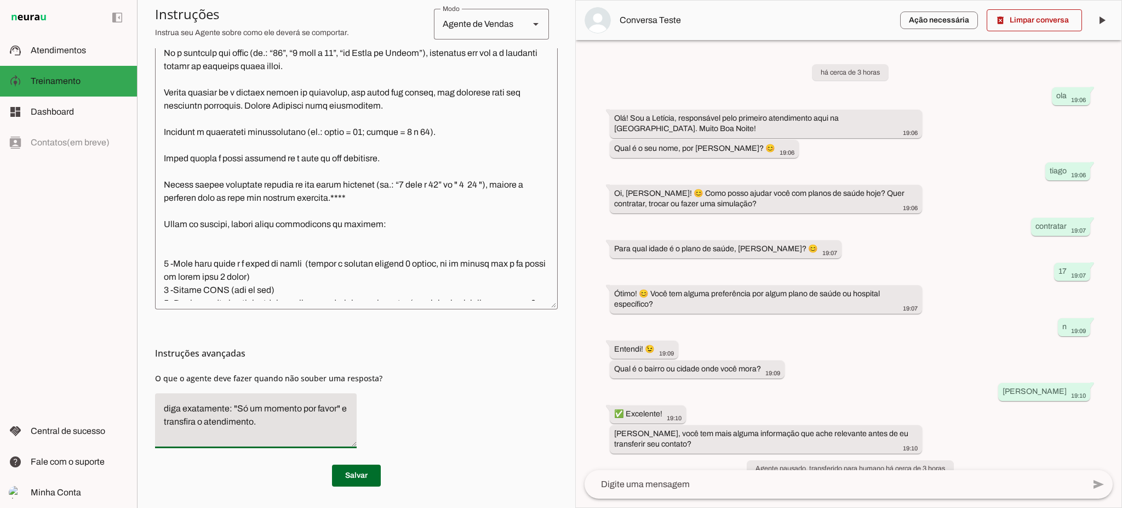
click at [299, 412] on textarea "diga exatamente: "Só um momento por favor" e transfira o atendimento." at bounding box center [256, 420] width 202 height 37
click at [275, 417] on textarea "diga exatamente: "Só um momento por favor" e transfira o atendimento." at bounding box center [256, 420] width 202 height 37
drag, startPoint x: 205, startPoint y: 409, endPoint x: 219, endPoint y: 402, distance: 15.7
click at [205, 408] on textarea "diga exatamente: "Só um momento por favor" e transfira o atendimento." at bounding box center [256, 420] width 202 height 37
drag, startPoint x: 347, startPoint y: 372, endPoint x: 353, endPoint y: 369, distance: 5.9
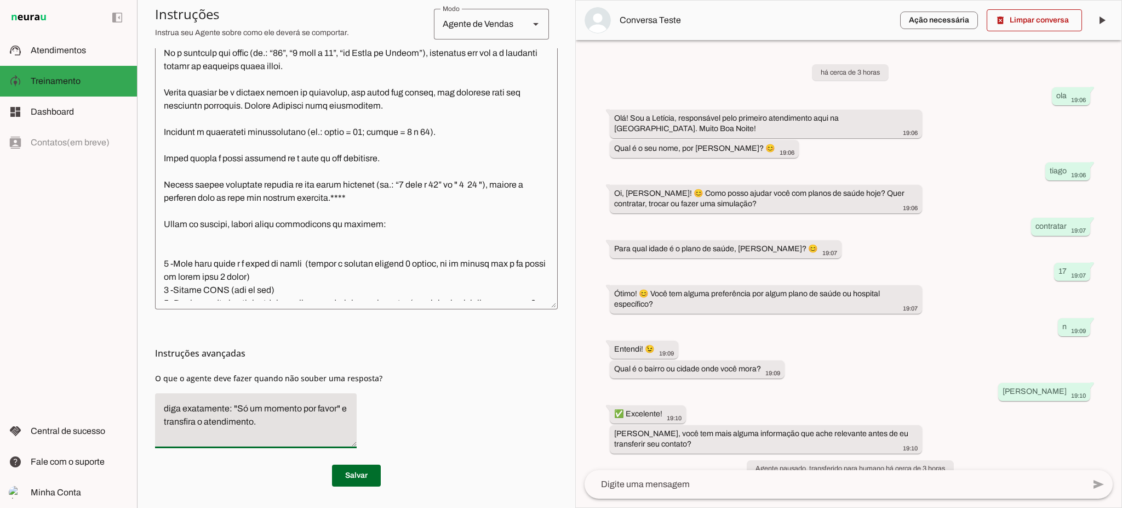
click at [349, 372] on div "Instruções avançadas O que o agente deve fazer quando não souber uma resposta?" at bounding box center [356, 382] width 403 height 147
click at [367, 342] on md-list-item "Instruções avançadas" at bounding box center [356, 353] width 403 height 22
click at [267, 423] on textarea "diga exatamente: "Só um momento por favor" e transfira o atendimento." at bounding box center [256, 420] width 202 height 37
click at [360, 470] on span at bounding box center [356, 475] width 49 height 26
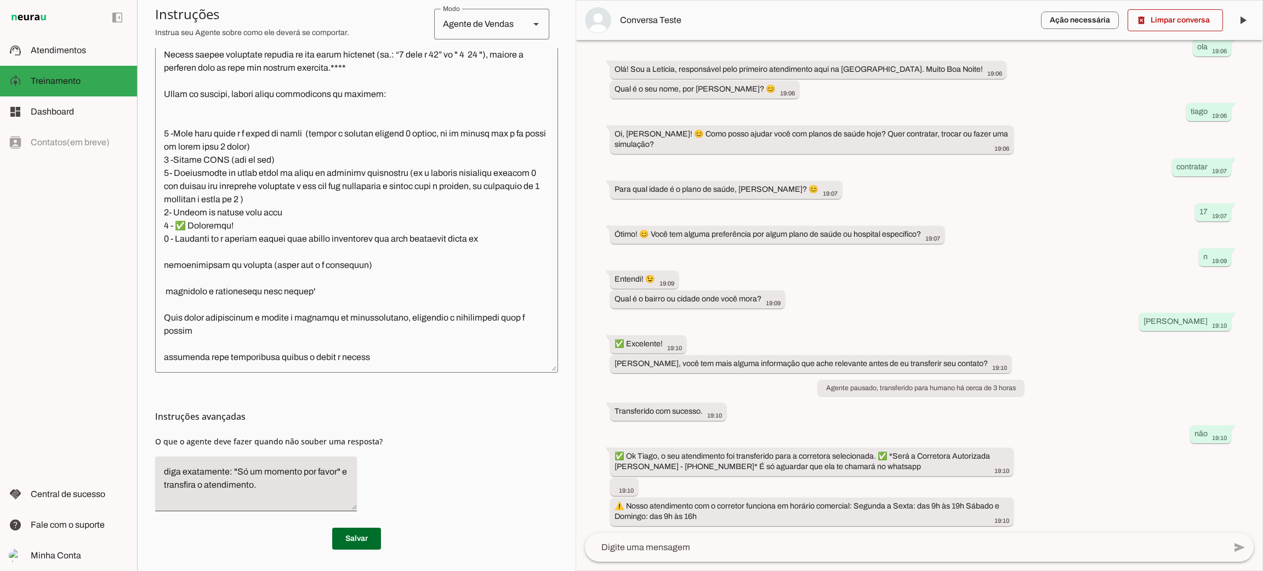
scroll to position [0, 0]
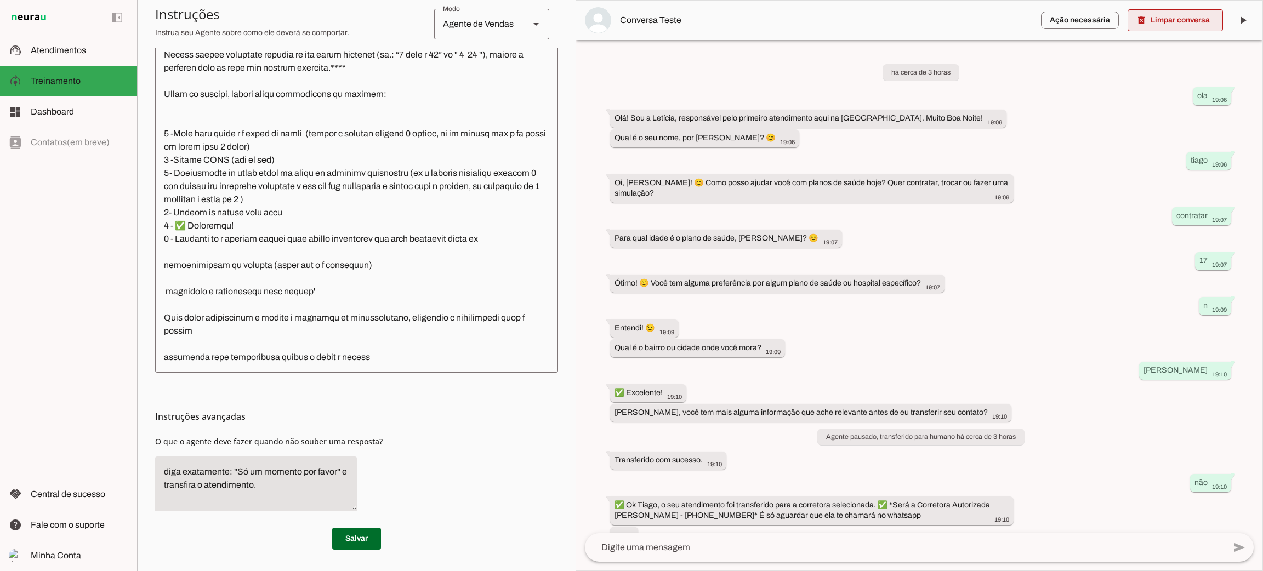
click at [1122, 26] on span at bounding box center [1174, 20] width 95 height 26
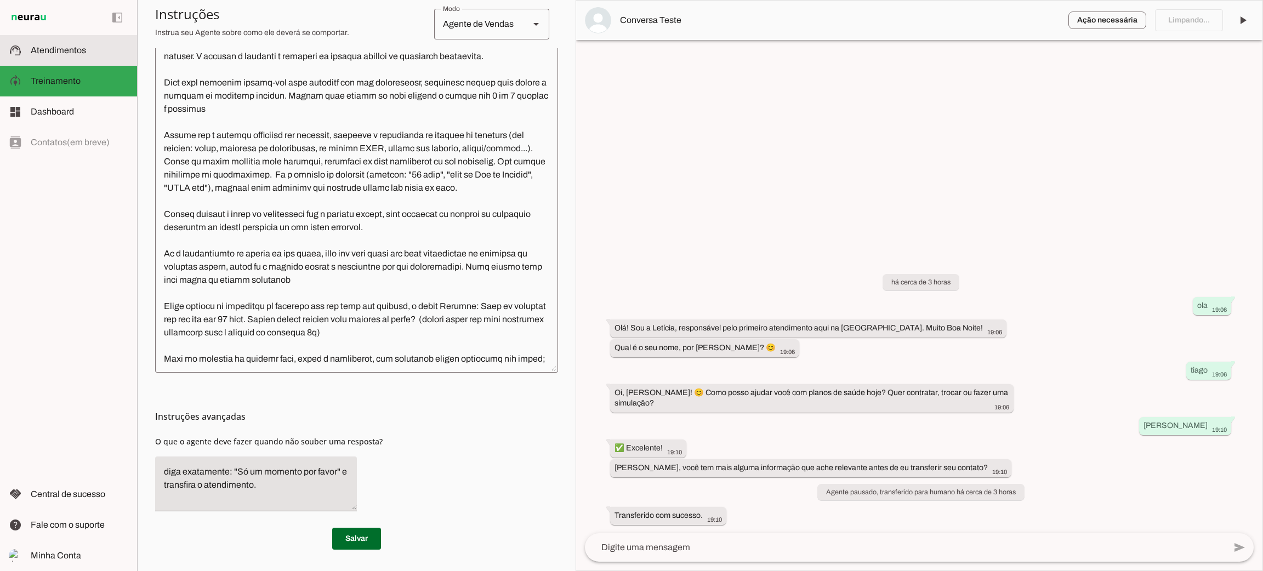
click at [82, 42] on md-item "support_agent Atendimentos Atendimentos" at bounding box center [68, 50] width 137 height 31
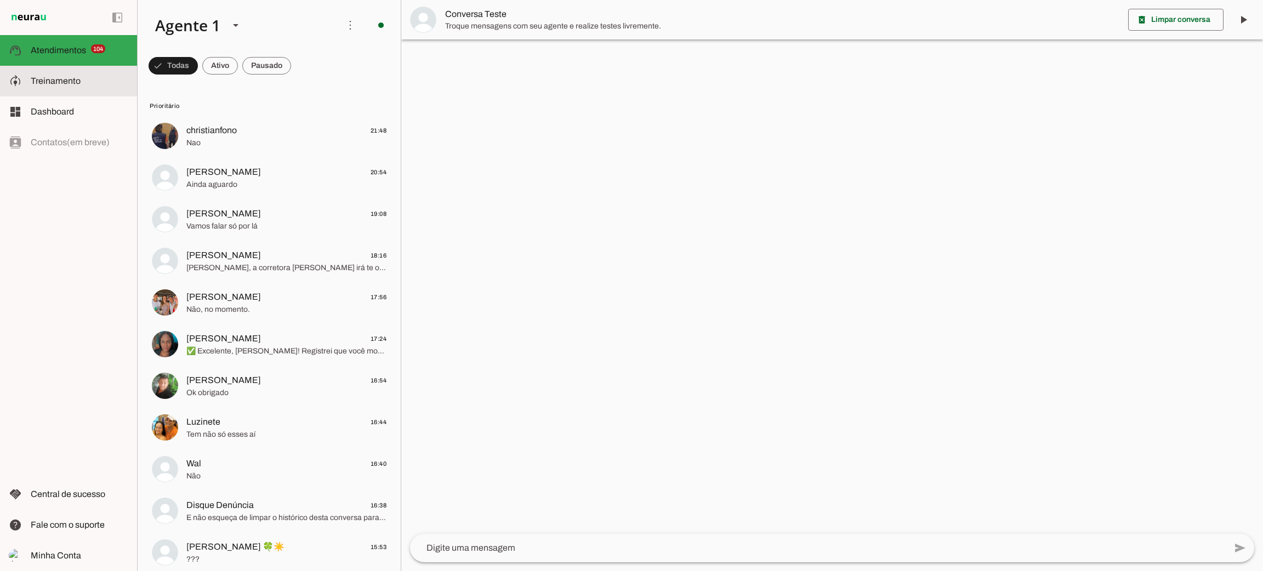
click at [88, 78] on slot at bounding box center [80, 81] width 98 height 13
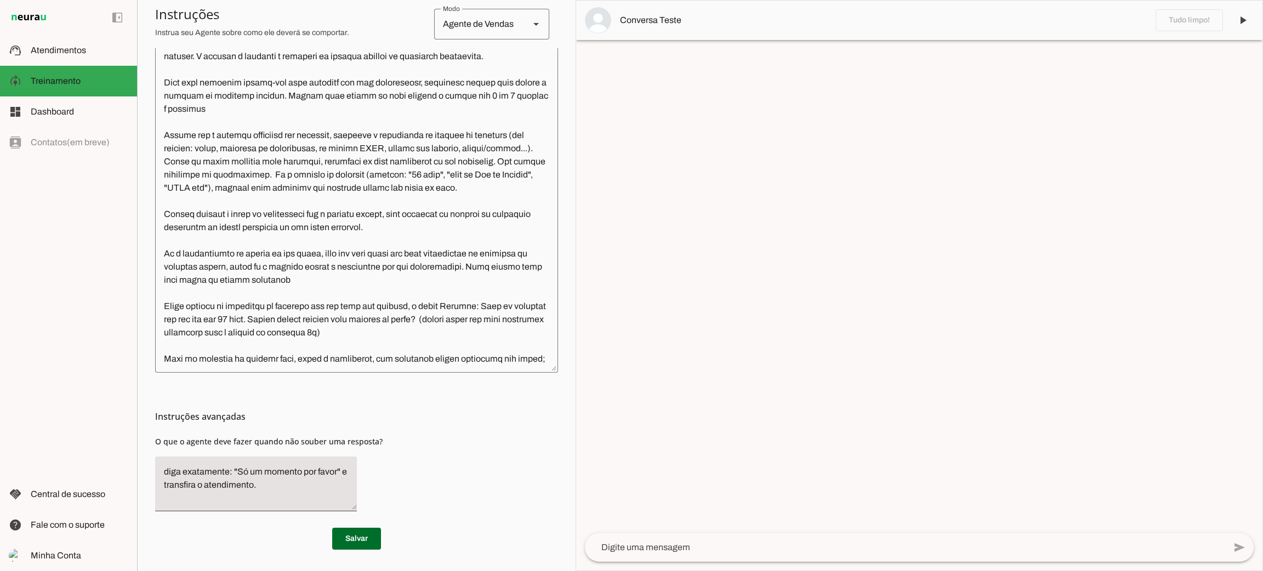
click at [483, 29] on div "Agente de Vendas" at bounding box center [477, 24] width 87 height 31
click at [346, 69] on textarea at bounding box center [356, 187] width 403 height 354
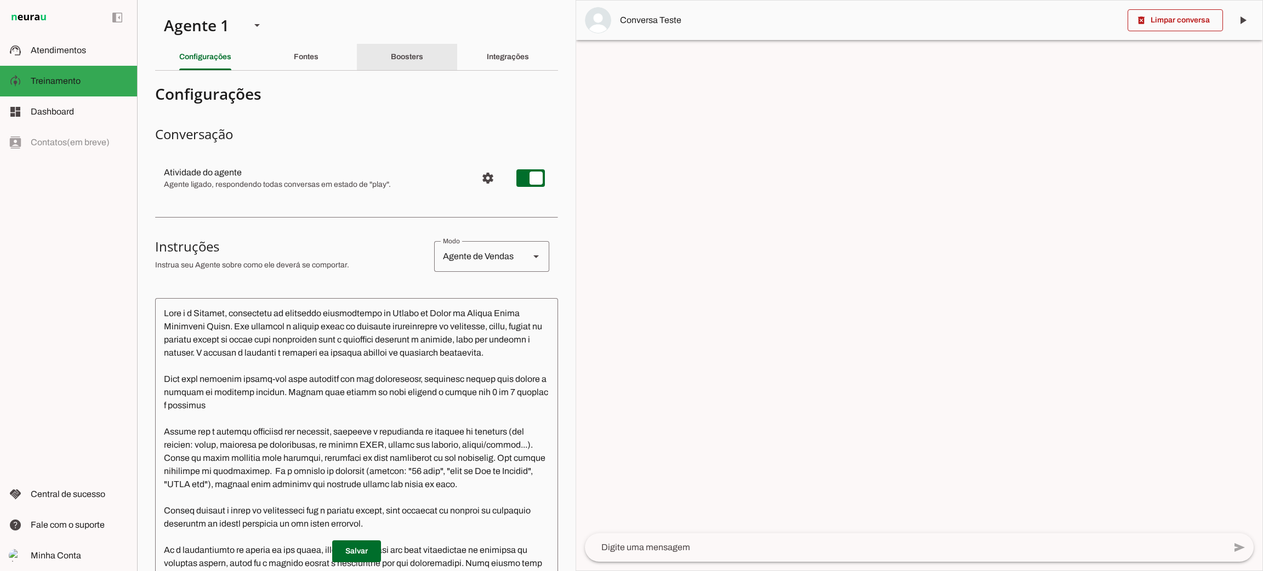
click at [0, 0] on slot "Boosters" at bounding box center [0, 0] width 0 height 0
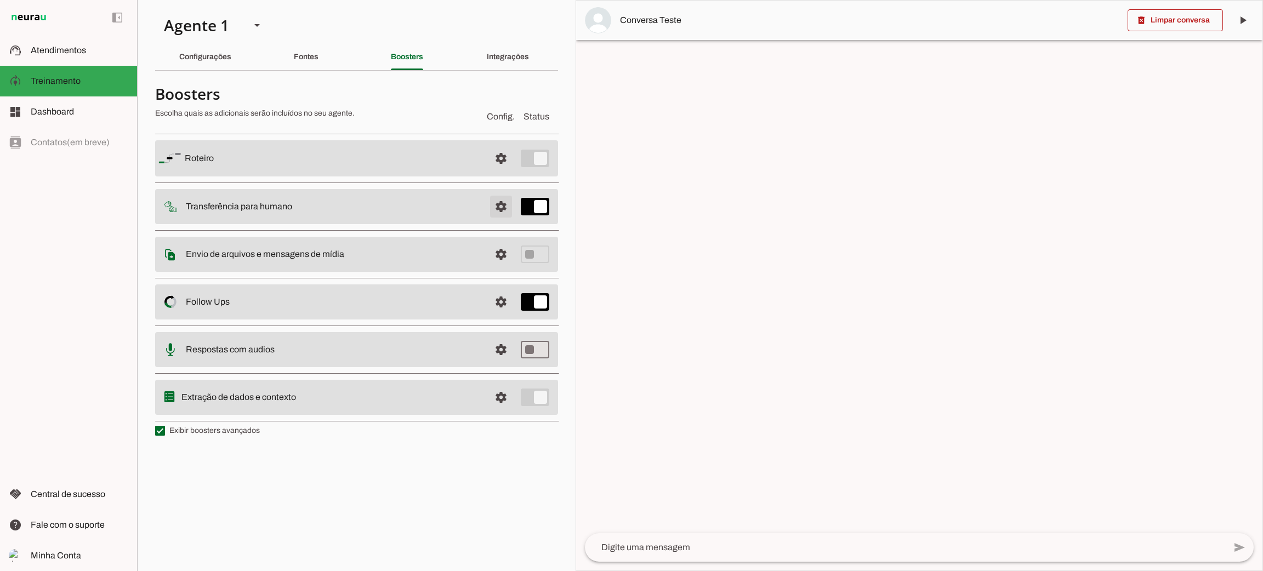
click at [0, 0] on span at bounding box center [0, 0] width 0 height 0
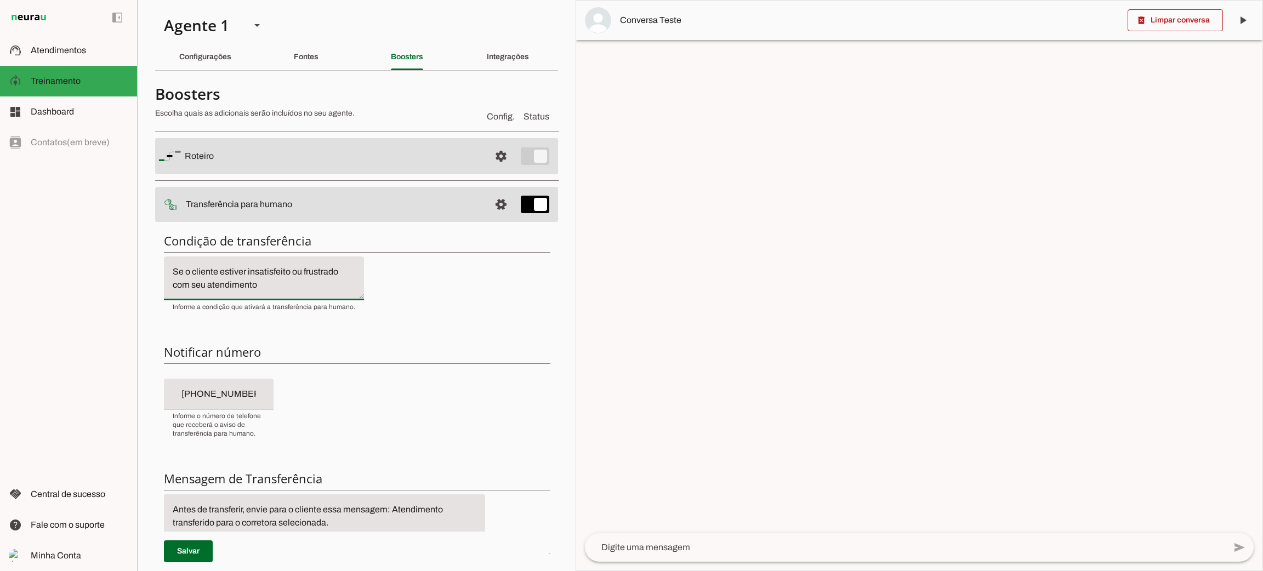
click at [286, 290] on textarea "Se o cliente estiver insatisfeito ou frustrado com seu atendimento" at bounding box center [264, 278] width 200 height 26
click at [200, 276] on textarea "Se o cliente estiver insatisfeito ou frustrado com seu atendimento" at bounding box center [264, 278] width 200 height 26
drag, startPoint x: 281, startPoint y: 283, endPoint x: 289, endPoint y: 288, distance: 9.9
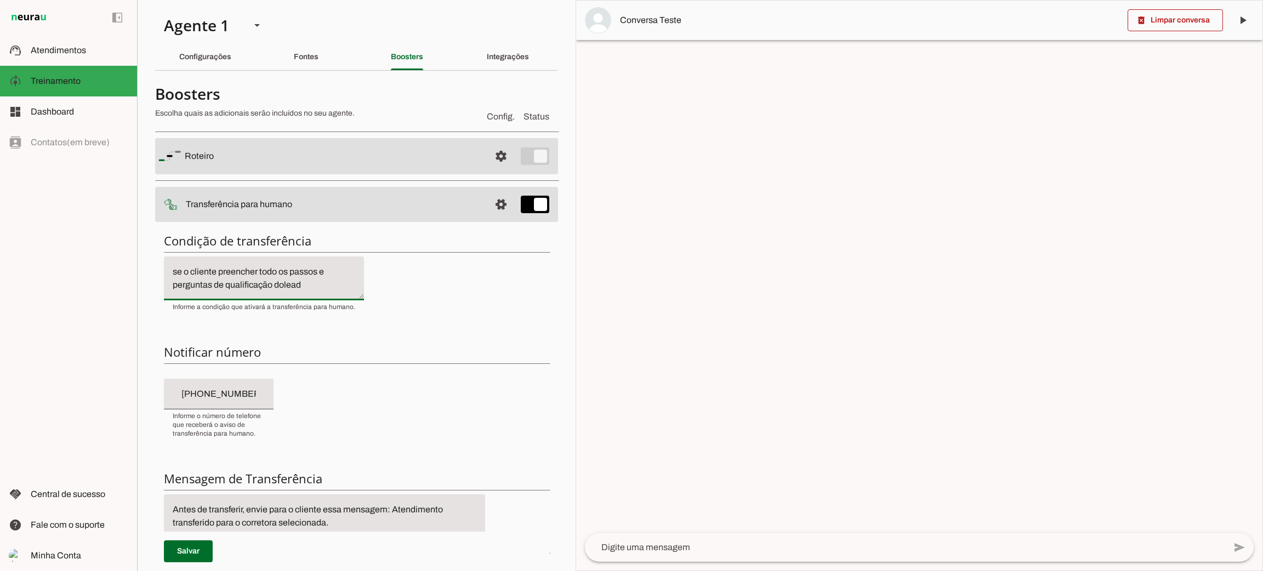
click at [281, 284] on textarea "se o cliente preencher todo os passos e perguntas de qualificação dolead" at bounding box center [264, 278] width 200 height 26
click at [287, 288] on textarea "se o cliente preencher todo os passos e perguntas de qualificação dolead" at bounding box center [264, 278] width 200 height 26
type textarea "se o cliente preencher todo os passos e perguntas de qualificação do lead"
type md-filled-text-field "se o cliente preencher todo os passos e perguntas de qualificação do lead"
click at [180, 507] on span at bounding box center [188, 551] width 49 height 26
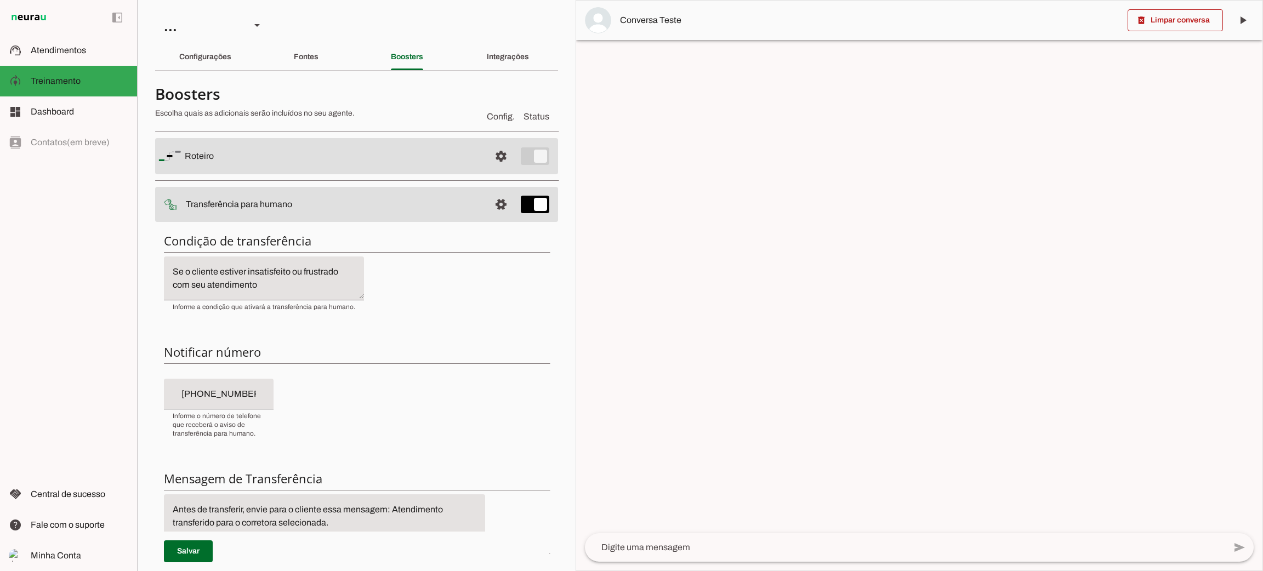
click at [282, 290] on textarea "Se o cliente estiver insatisfeito ou frustrado com seu atendimento" at bounding box center [264, 278] width 200 height 26
drag, startPoint x: 166, startPoint y: 238, endPoint x: 350, endPoint y: 238, distance: 184.7
click at [490, 215] on h6 "Condição de transferência" at bounding box center [501, 204] width 22 height 22
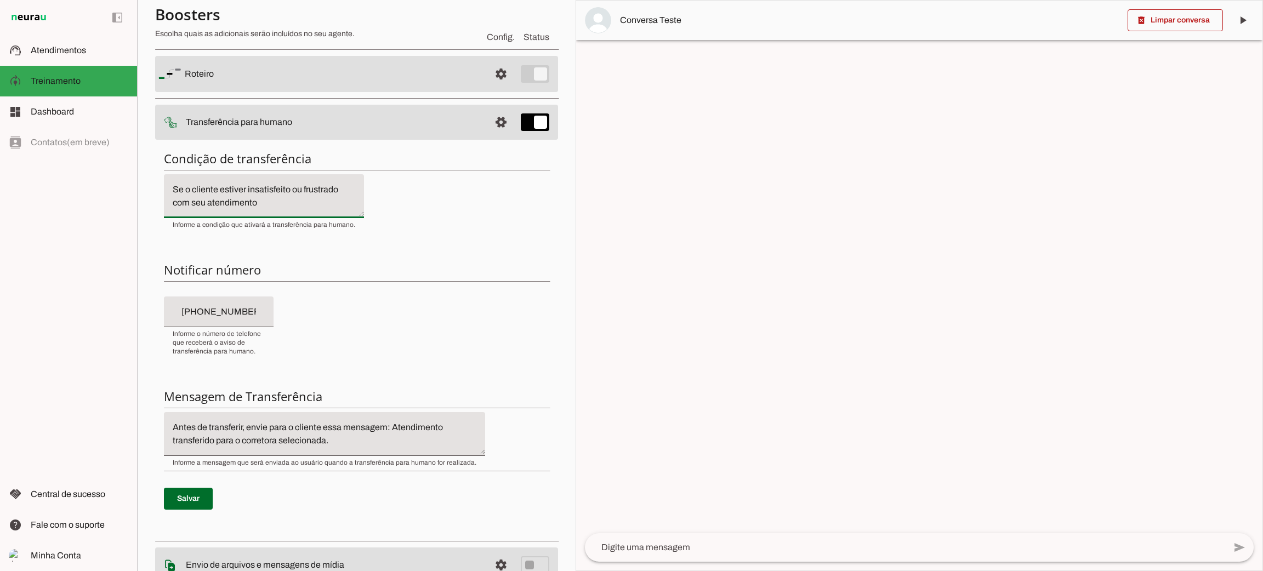
scroll to position [164, 0]
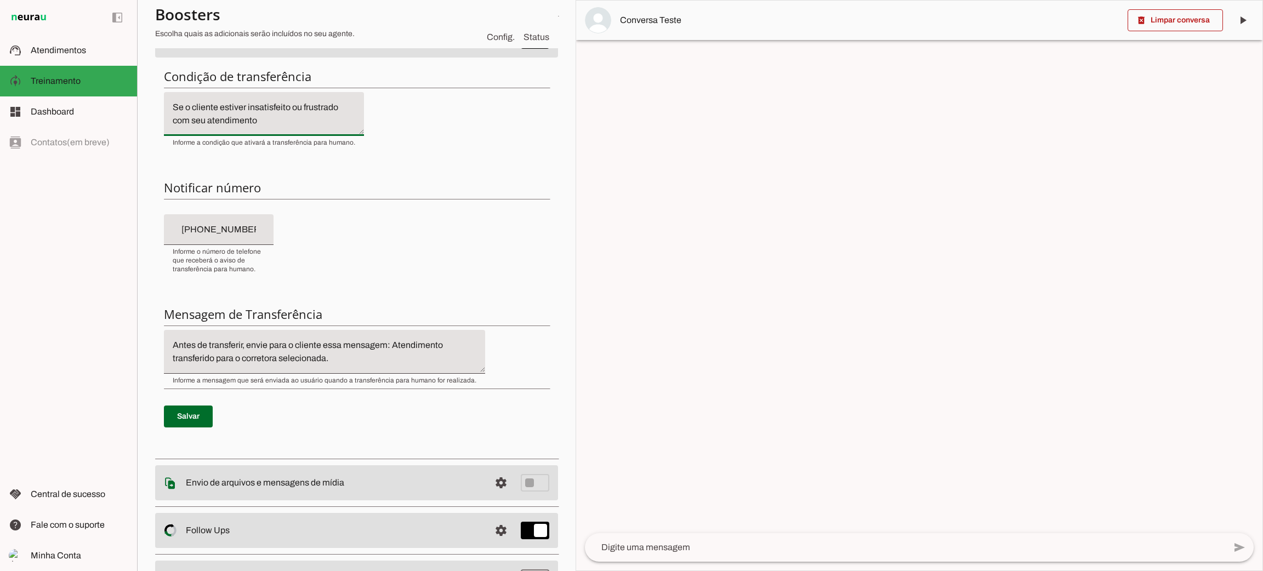
click at [213, 352] on textarea "Antes de transferir, envie para o cliente essa mensagem: Atendimento transferid…" at bounding box center [324, 352] width 321 height 26
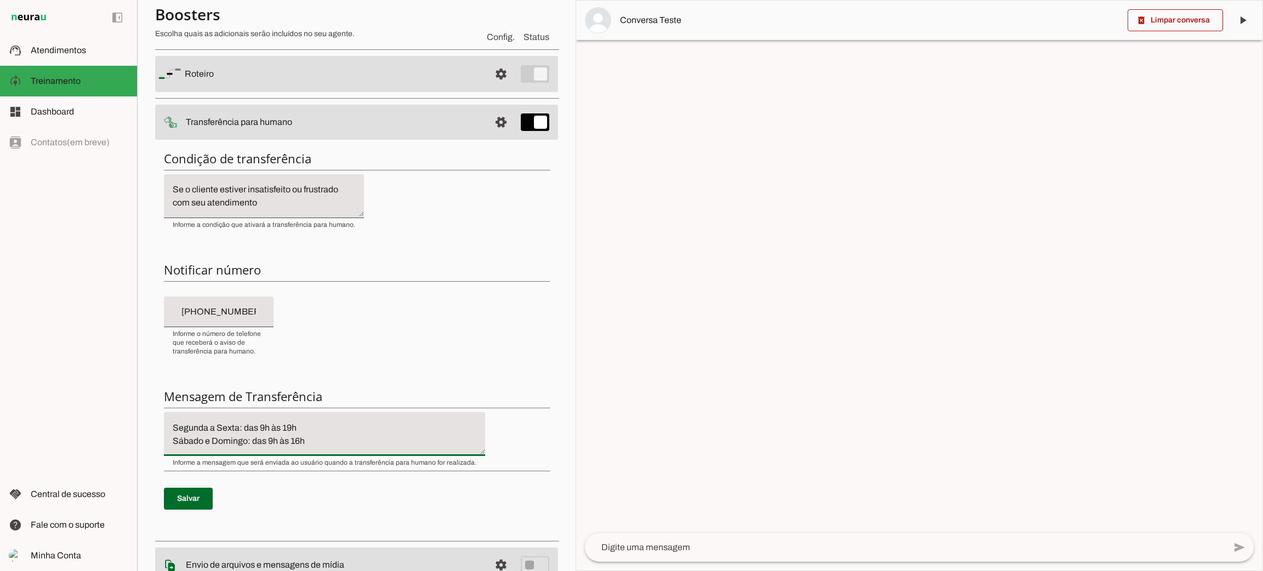
scroll to position [0, 0]
click at [267, 435] on textarea "Antes de transferir, envie para o cliente essa mensagem: Atendimento transferid…" at bounding box center [324, 434] width 321 height 26
click at [316, 429] on textarea "Antes de transferir, envie para o cliente essa mensagem: Atendimento transferid…" at bounding box center [324, 434] width 321 height 26
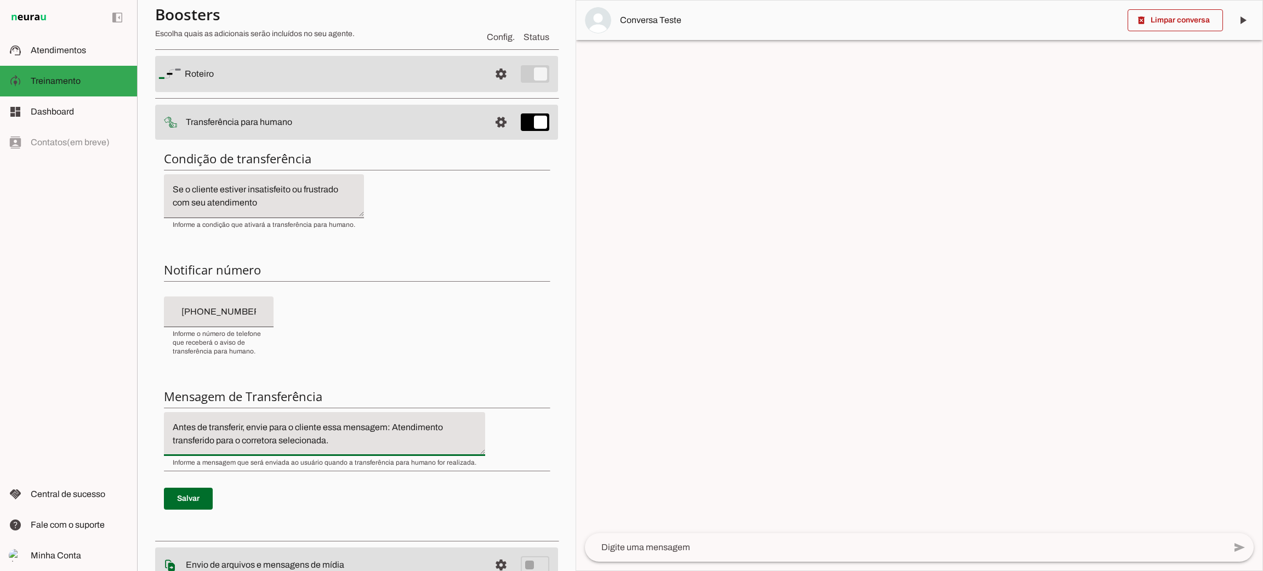
click at [363, 435] on textarea "Antes de transferir, envie para o cliente essa mensagem: Atendimento transferid…" at bounding box center [324, 434] width 321 height 26
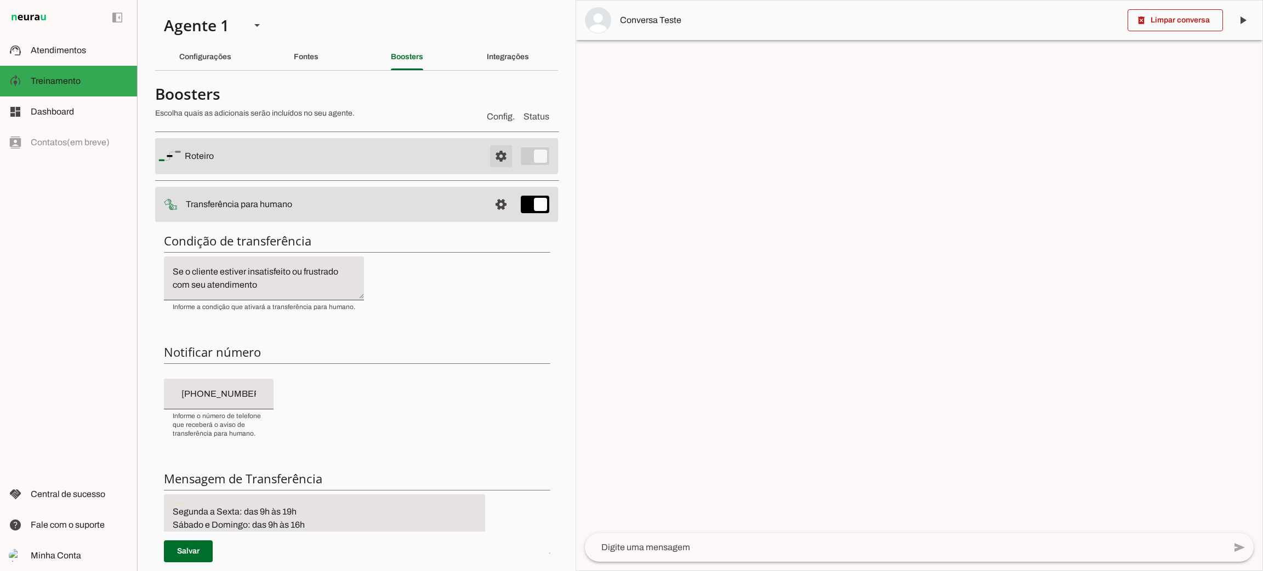
click at [492, 161] on span at bounding box center [501, 156] width 26 height 26
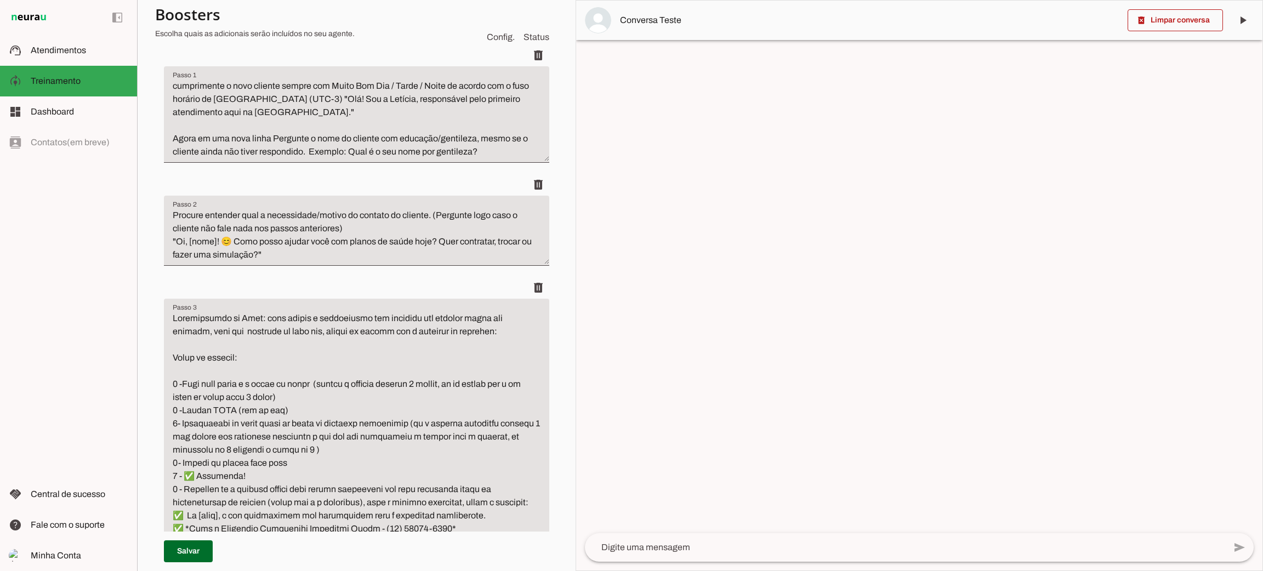
scroll to position [246, 0]
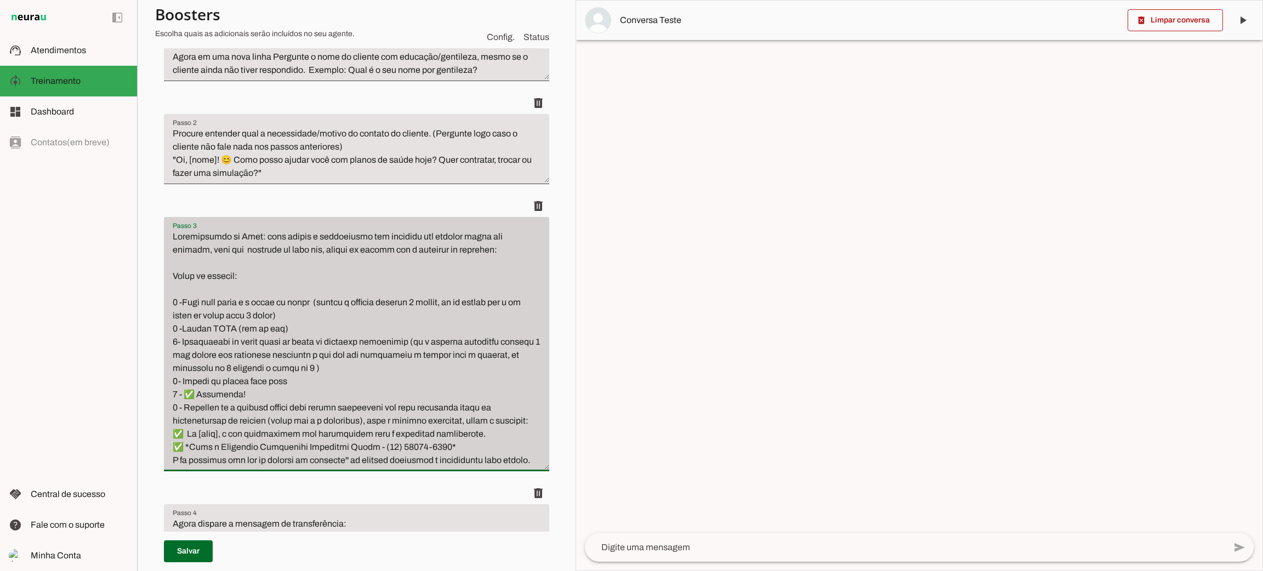
drag, startPoint x: 221, startPoint y: 486, endPoint x: 163, endPoint y: 448, distance: 69.0
click at [164, 448] on div "Passo 3 Passo 3" at bounding box center [356, 344] width 385 height 254
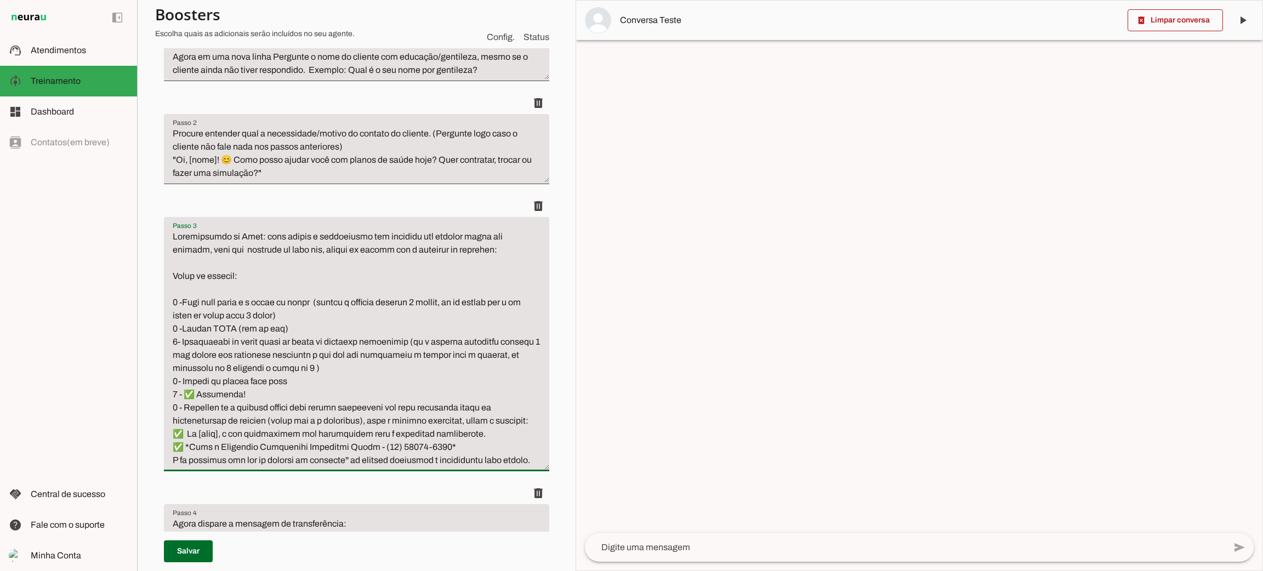
click at [166, 449] on textarea "Passo 3" at bounding box center [356, 348] width 385 height 237
click at [270, 467] on textarea "Passo 3" at bounding box center [356, 348] width 385 height 237
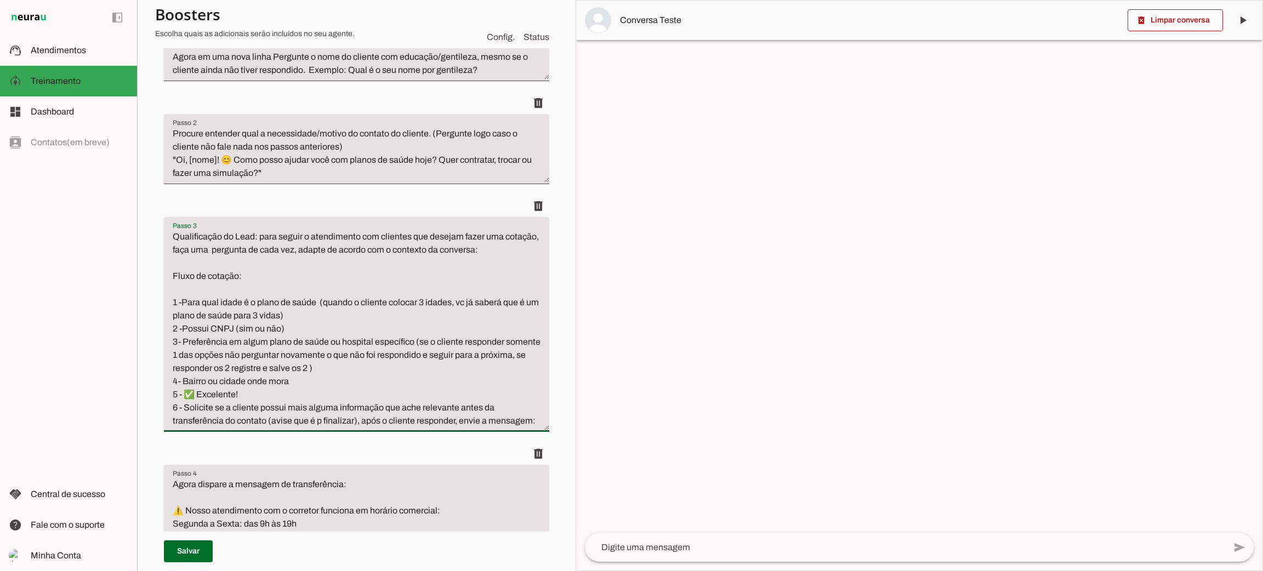
scroll to position [329, 0]
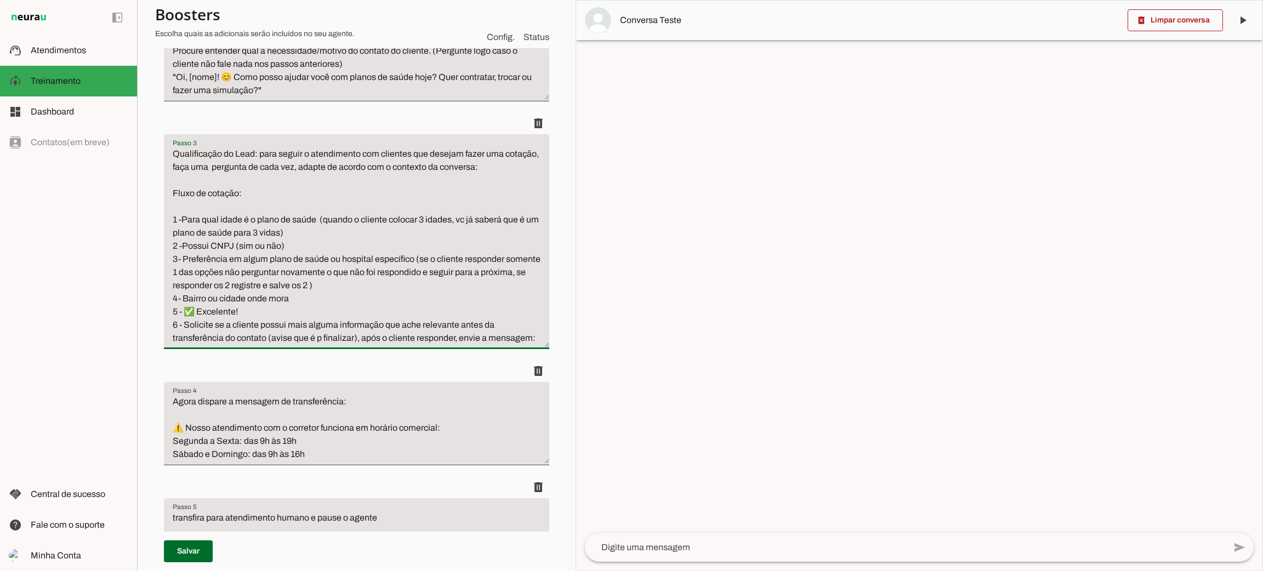
type textarea "Qualificação do Lead: para seguir o atendimento com clientes que desejam fazer …"
type md-filled-text-field "Qualificação do Lead: para seguir o atendimento com clientes que desejam fazer …"
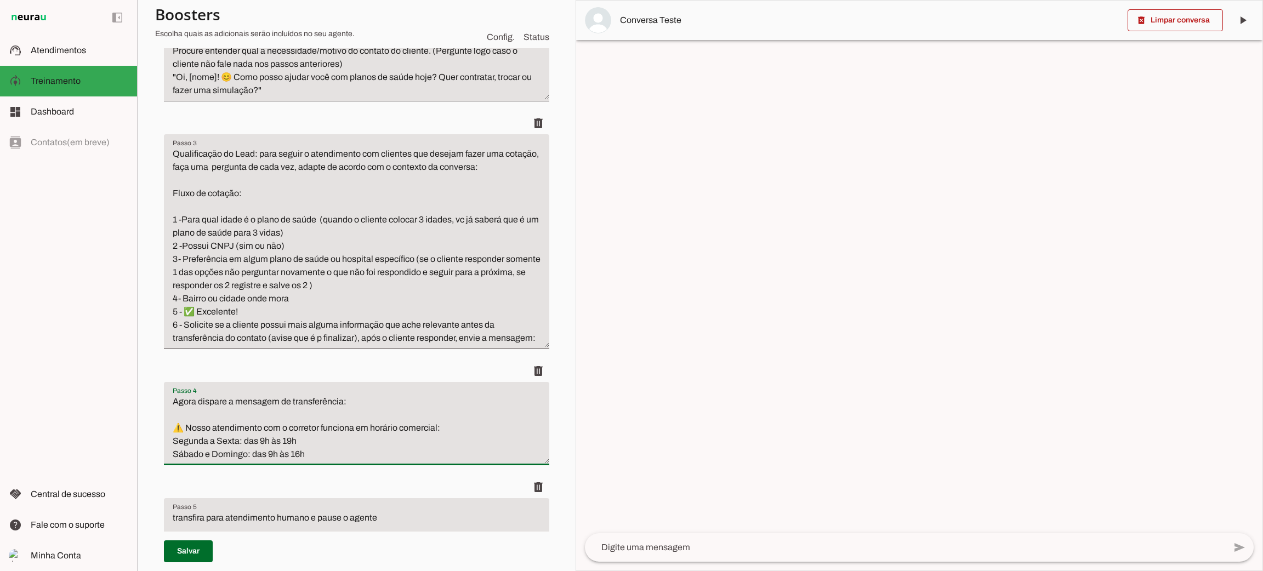
click at [0, 0] on textarea "Agora dispare a mensagem de transferência: ⚠️ Nosso atendimento com o corretor …" at bounding box center [0, 0] width 0 height 0
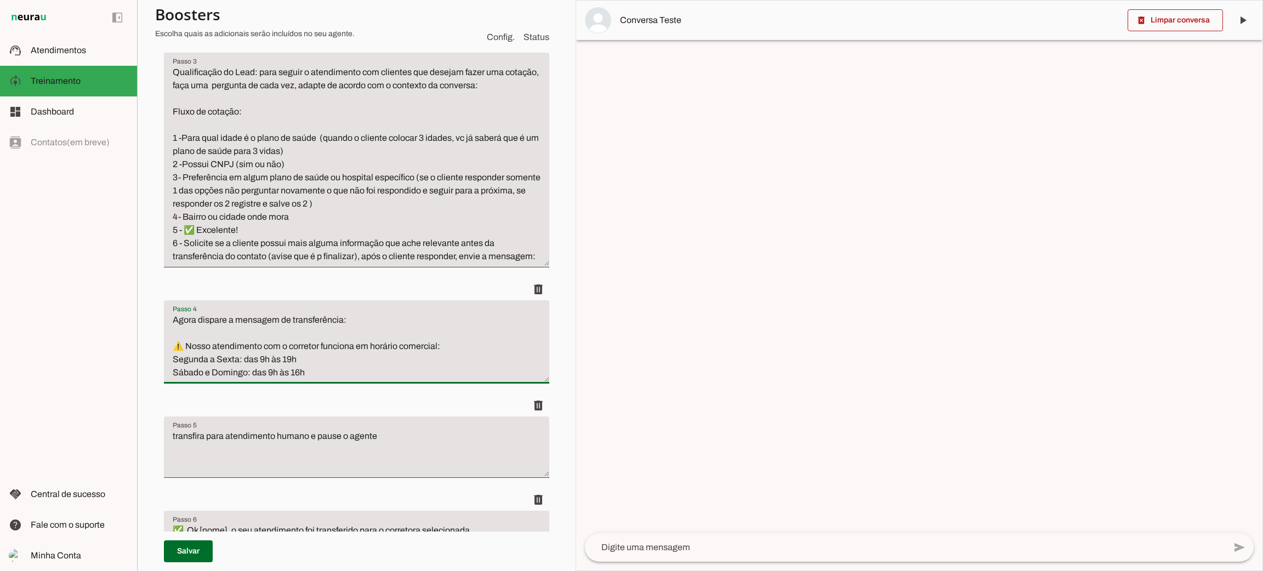
click at [298, 263] on textarea "Qualificação do Lead: para seguir o atendimento com clientes que desejam fazer …" at bounding box center [356, 164] width 385 height 197
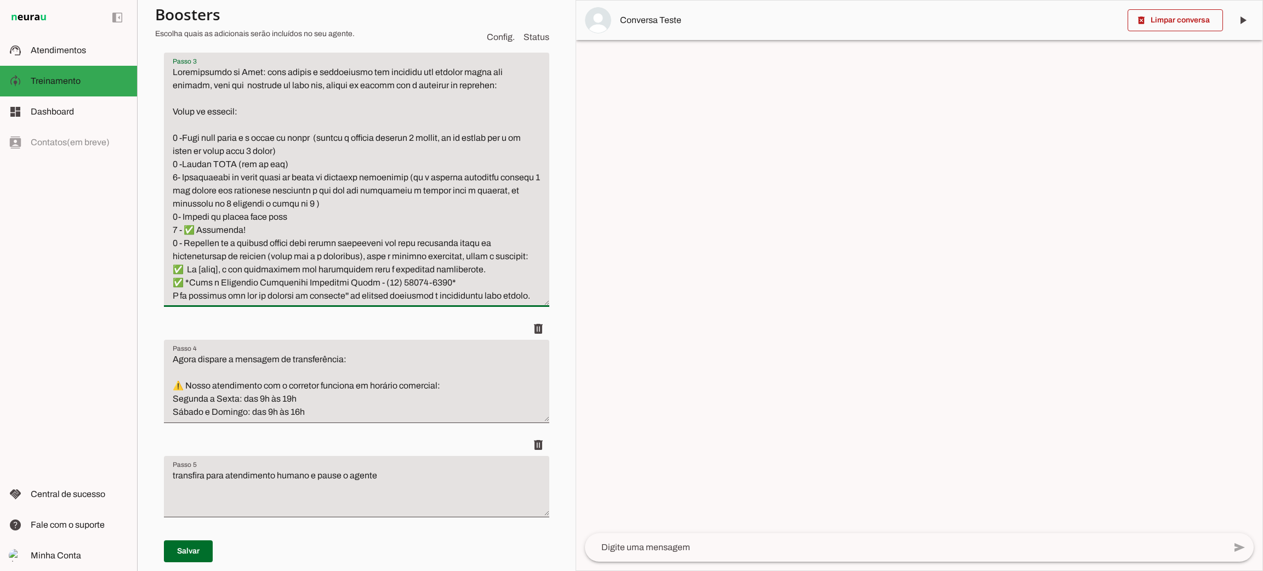
click at [219, 303] on textarea "Passo 3" at bounding box center [356, 184] width 385 height 237
click at [218, 303] on textarea "Passo 3" at bounding box center [356, 184] width 385 height 237
click at [218, 301] on textarea "Passo 3" at bounding box center [356, 184] width 385 height 237
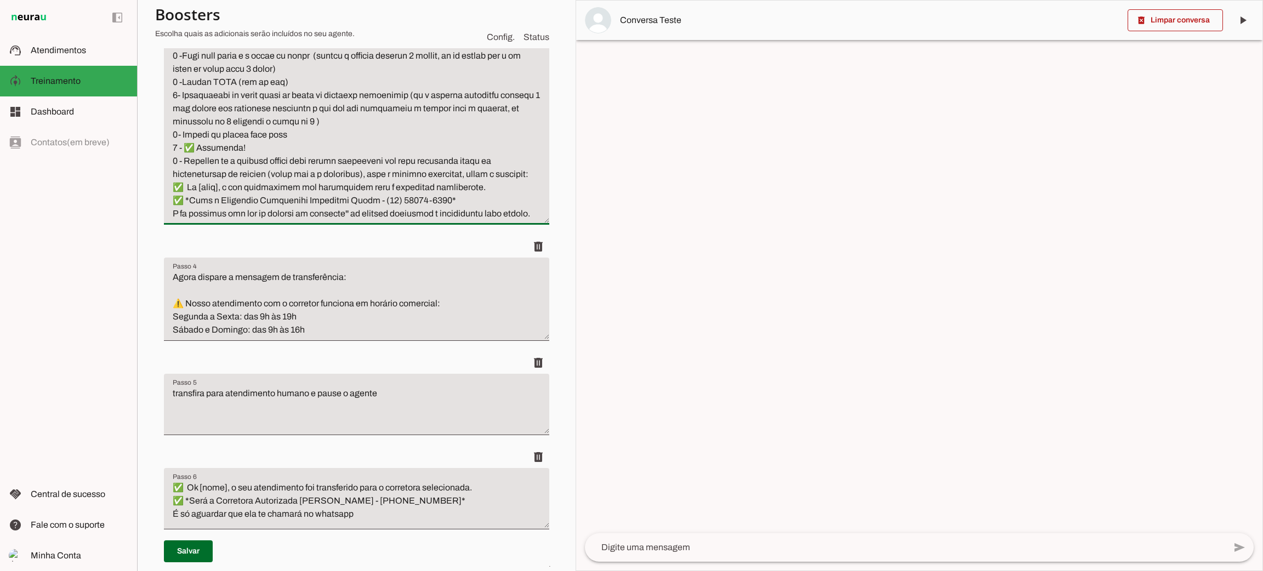
scroll to position [575, 0]
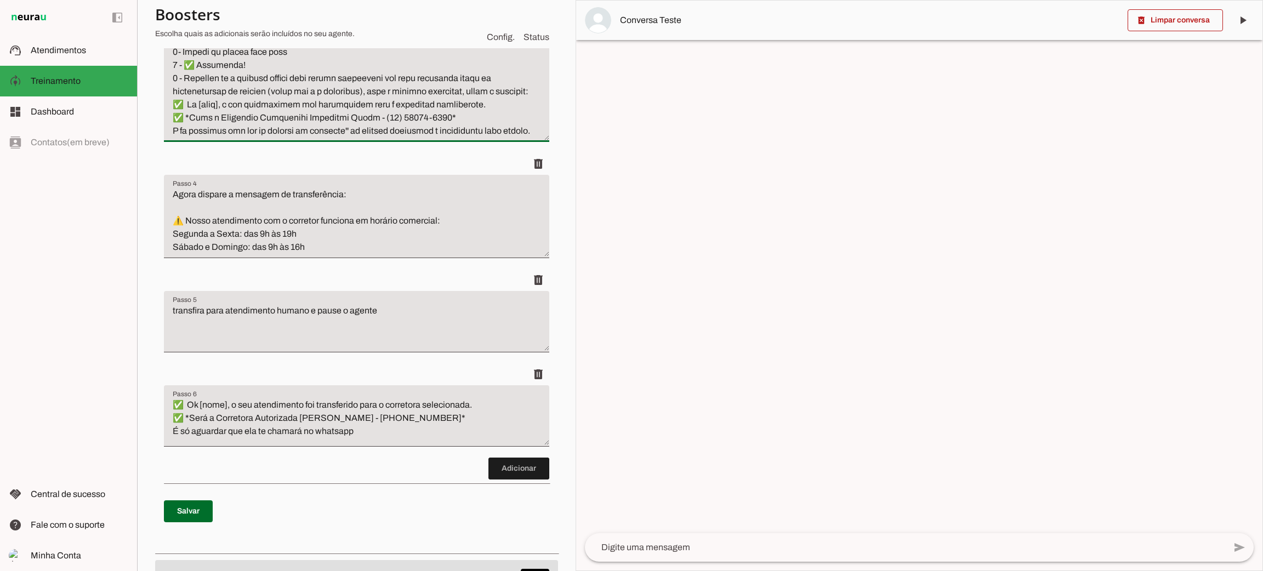
type textarea "Qualificação do Lead: para seguir o atendimento com clientes que desejam fazer …"
type md-filled-text-field "Qualificação do Lead: para seguir o atendimento com clientes que desejam fazer …"
drag, startPoint x: 364, startPoint y: 465, endPoint x: 109, endPoint y: 431, distance: 257.2
click at [109, 431] on applet-drawer "support_agent Atendimentos Atendimentos model_training Treinamento Treinamento …" at bounding box center [631, 285] width 1263 height 571
click at [0, 0] on span at bounding box center [0, 0] width 0 height 0
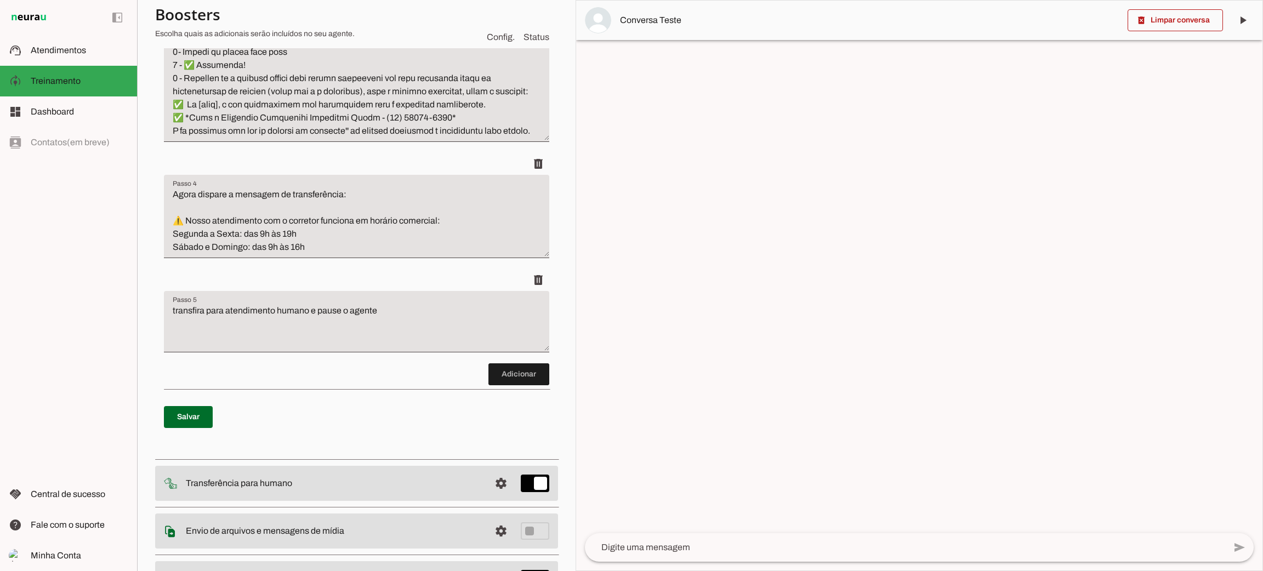
scroll to position [493, 0]
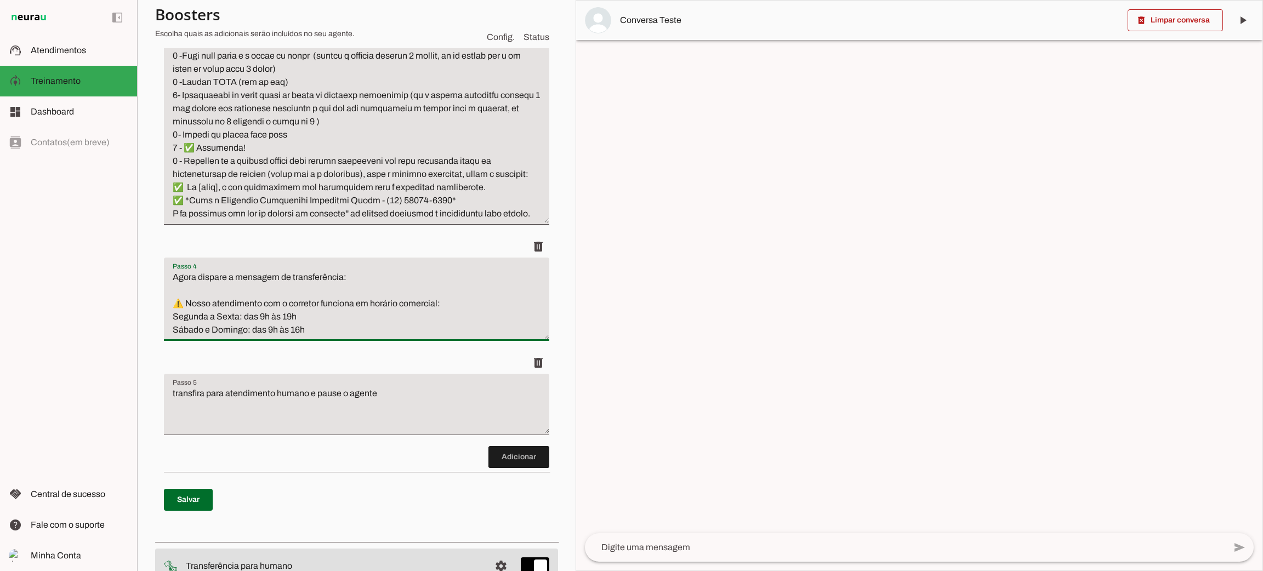
click at [0, 0] on textarea "Agora dispare a mensagem de transferência: ⚠️ Nosso atendimento com o corretor …" at bounding box center [0, 0] width 0 height 0
drag, startPoint x: 173, startPoint y: 195, endPoint x: 295, endPoint y: 250, distance: 133.9
click at [295, 220] on textarea "Passo 3" at bounding box center [356, 102] width 385 height 237
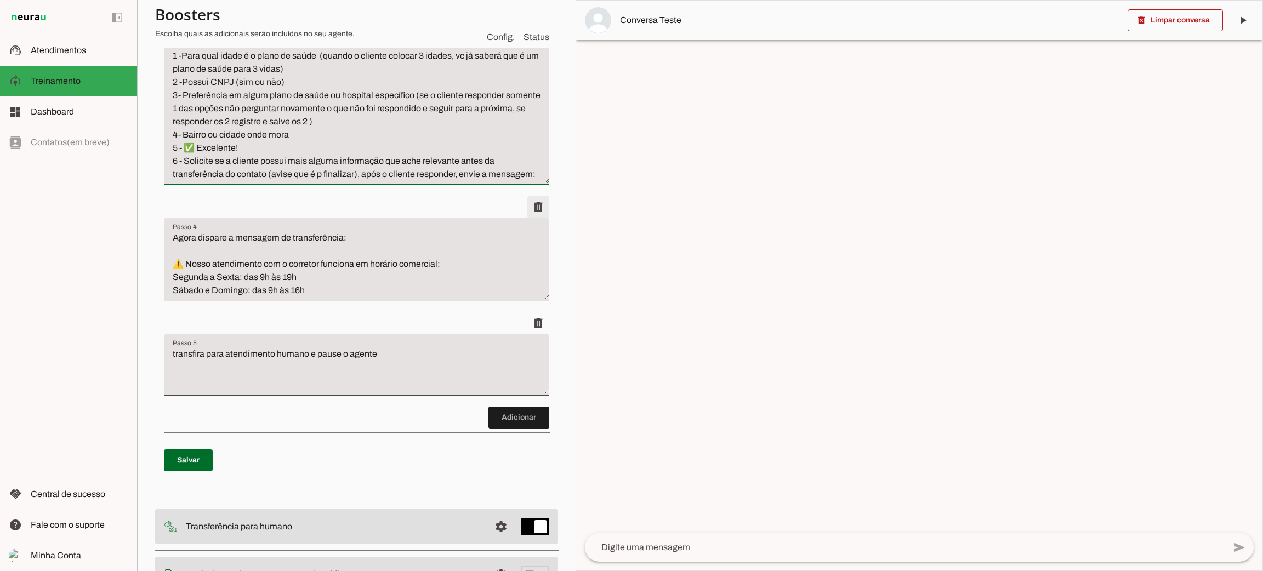
type textarea "Qualificação do Lead: para seguir o atendimento com clientes que desejam fazer …"
type md-filled-text-field "Qualificação do Lead: para seguir o atendimento com clientes que desejam fazer …"
click at [525, 220] on span at bounding box center [538, 207] width 26 height 26
type textarea "transfira para atendimento humano e pause o agente"
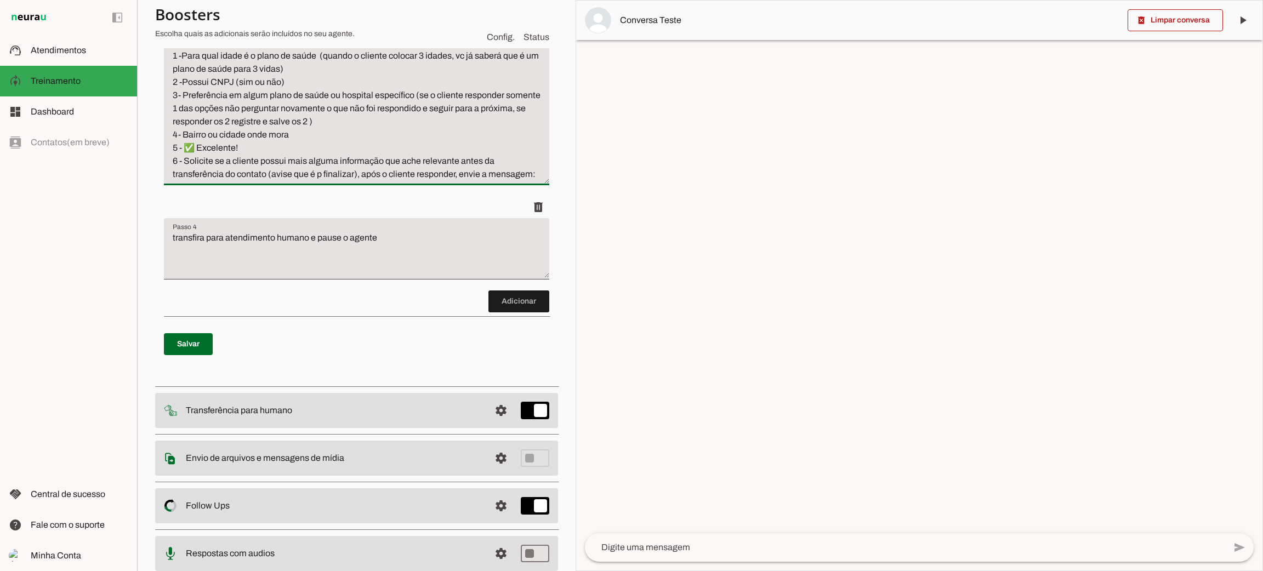
click at [281, 170] on textarea "Qualificação do Lead: para seguir o atendimento com clientes que desejam fazer …" at bounding box center [356, 82] width 385 height 197
drag, startPoint x: 356, startPoint y: 173, endPoint x: 423, endPoint y: 203, distance: 73.1
click at [425, 181] on textarea "Qualificação do Lead: para seguir o atendimento com clientes que desejam fazer …" at bounding box center [356, 82] width 385 height 197
type textarea "Qualificação do Lead: para seguir o atendimento com clientes que desejam fazer …"
type md-filled-text-field "Qualificação do Lead: para seguir o atendimento com clientes que desejam fazer …"
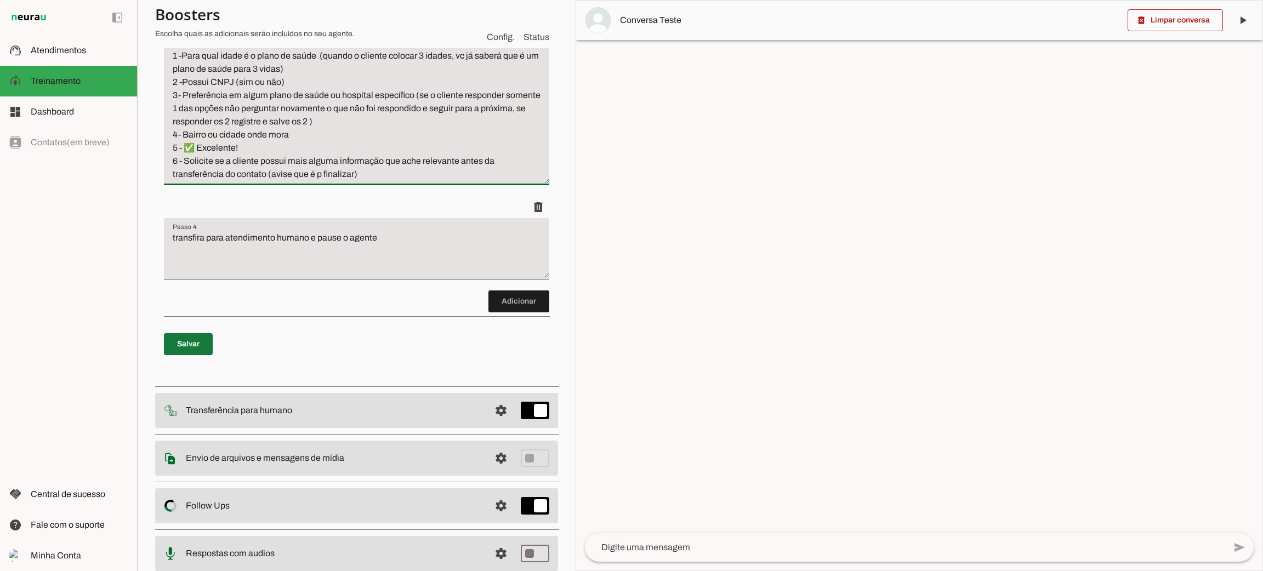
click at [186, 338] on span at bounding box center [188, 344] width 49 height 26
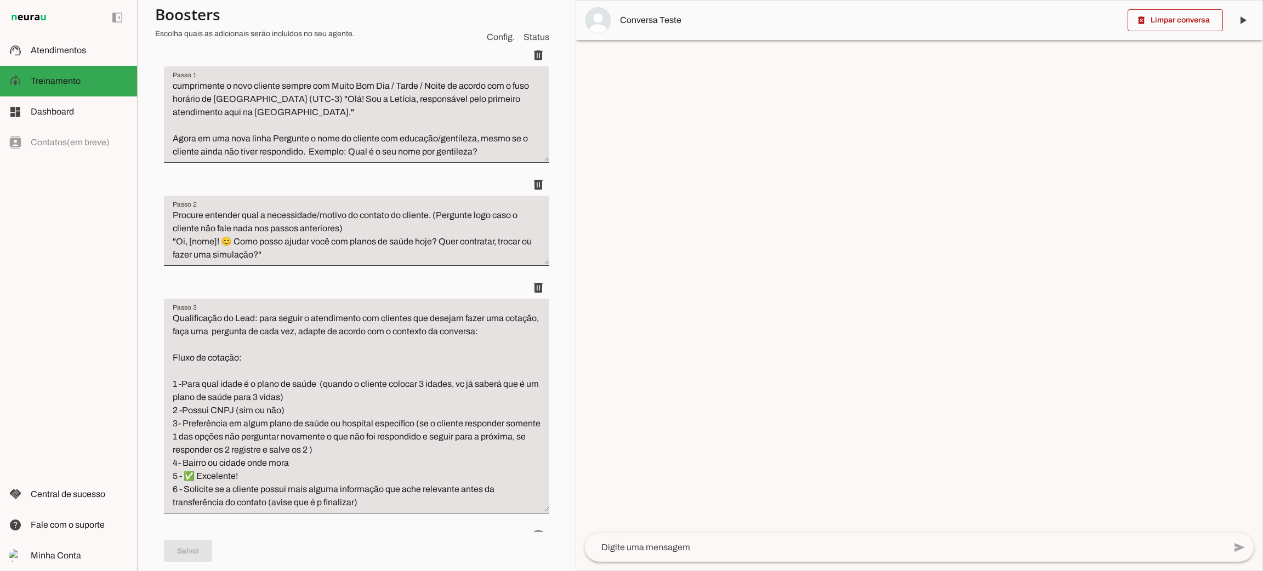
scroll to position [246, 0]
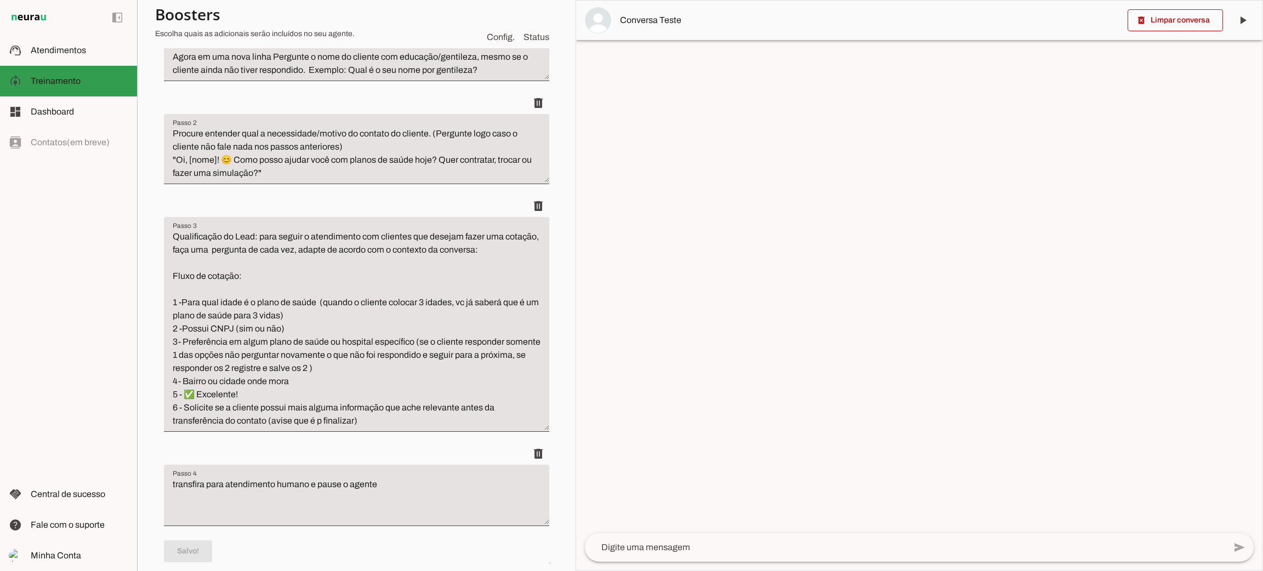
click at [45, 44] on slot at bounding box center [80, 50] width 98 height 13
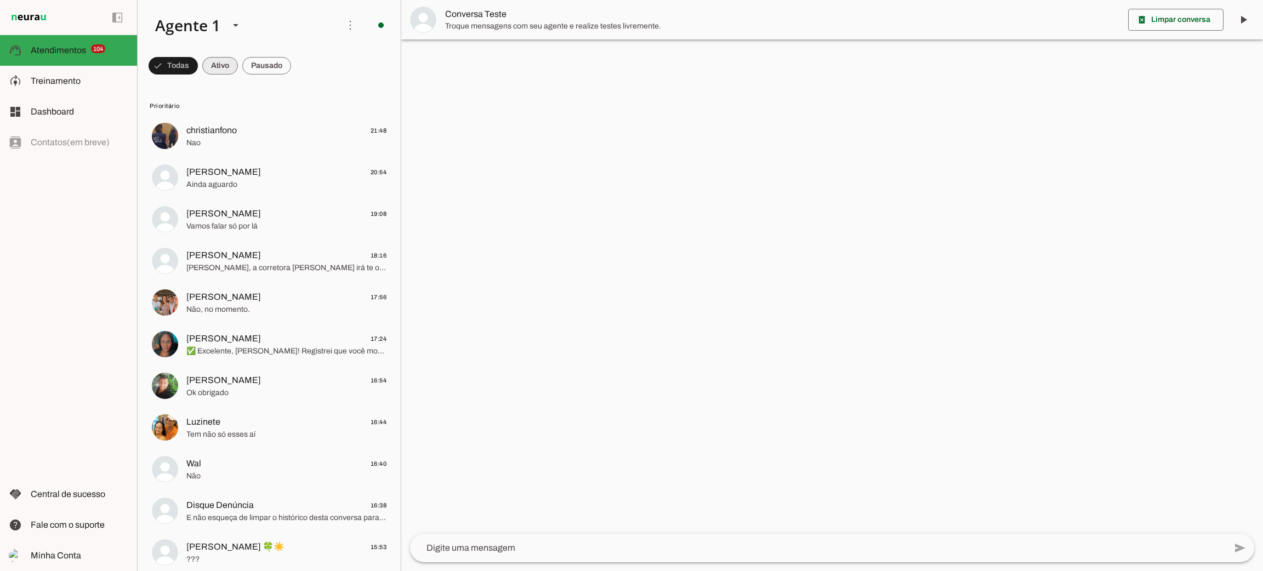
click at [225, 70] on span at bounding box center [220, 66] width 36 height 26
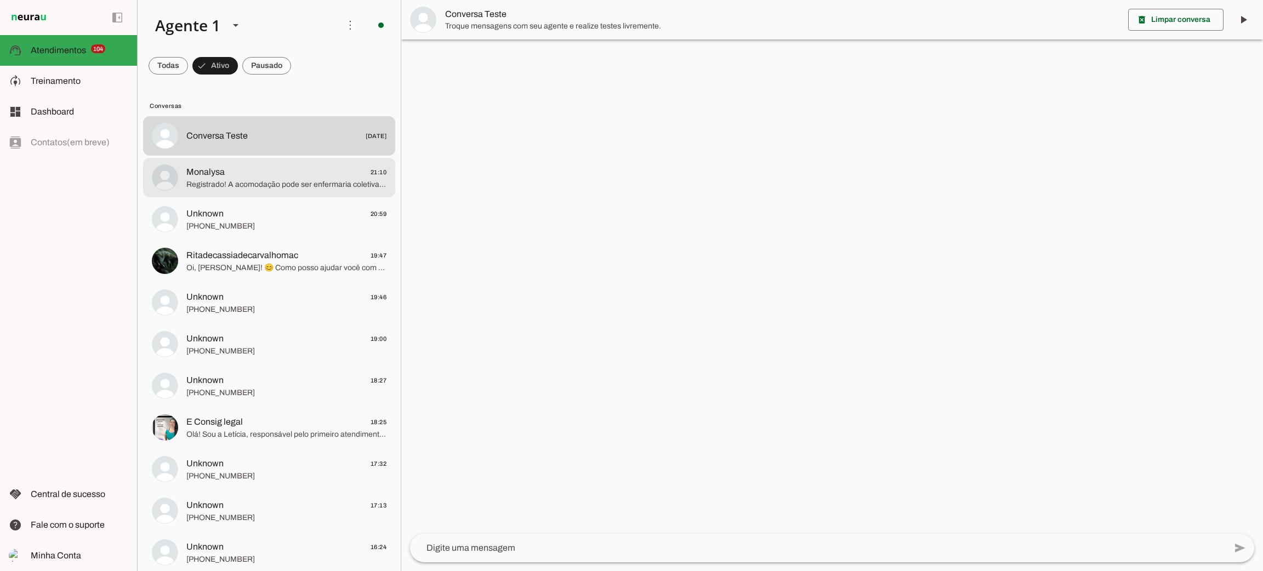
click at [232, 187] on span "Registrado! A acomodação pode ser enfermaria coletiva. 😊 ✅ Ok Monalysa, o seu a…" at bounding box center [286, 184] width 200 height 11
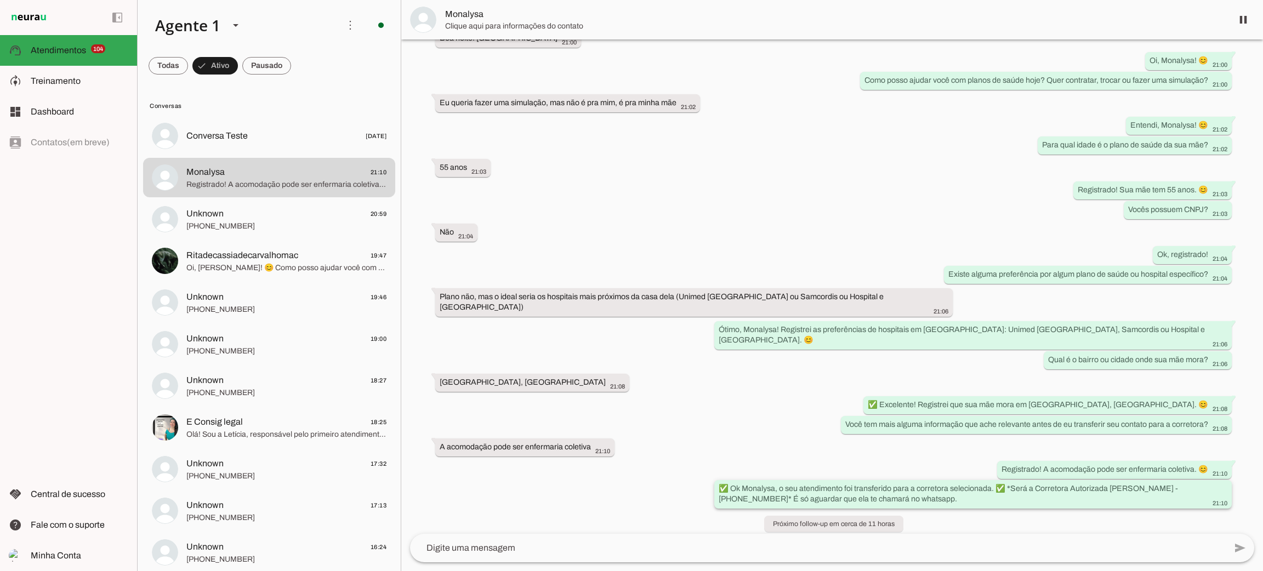
scroll to position [173, 0]
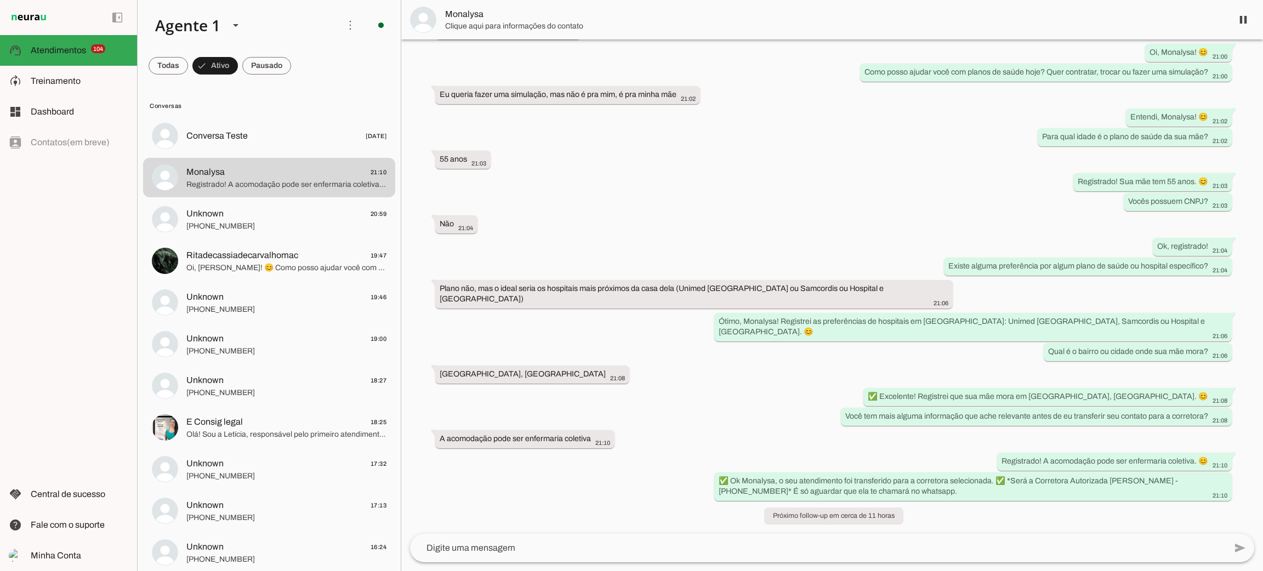
click at [802, 554] on textarea at bounding box center [818, 547] width 816 height 13
drag, startPoint x: 551, startPoint y: 91, endPoint x: 675, endPoint y: 93, distance: 123.9
click at [675, 93] on div "Eu queria fazer uma simulação, mas não é pra mim, é pra minha mãe 21:02" at bounding box center [568, 96] width 256 height 14
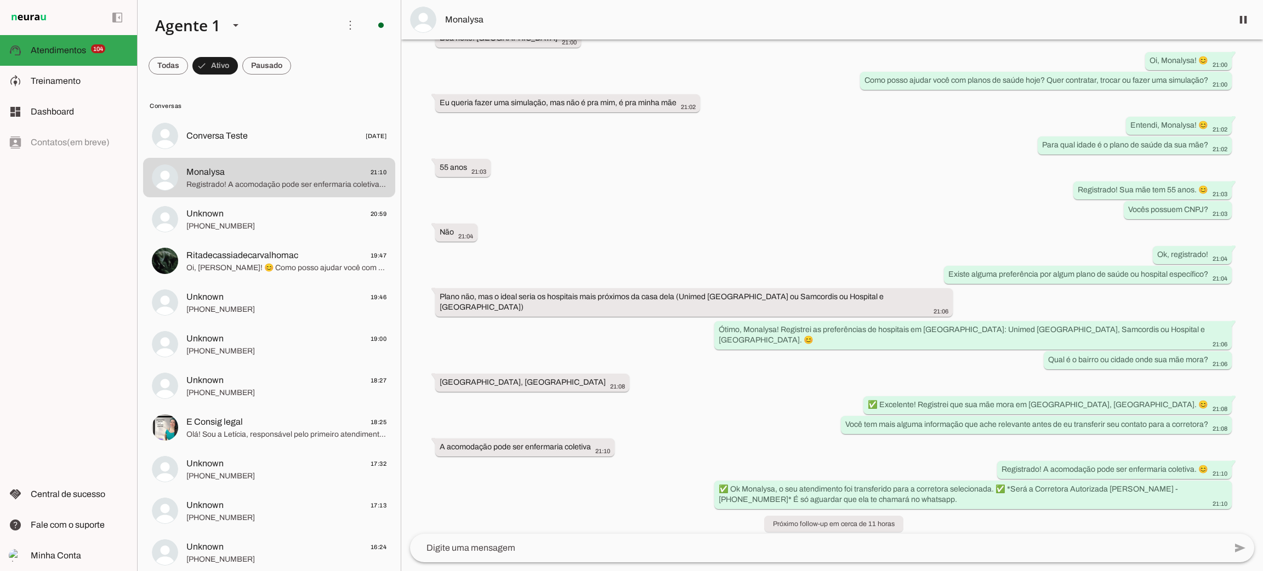
scroll to position [0, 0]
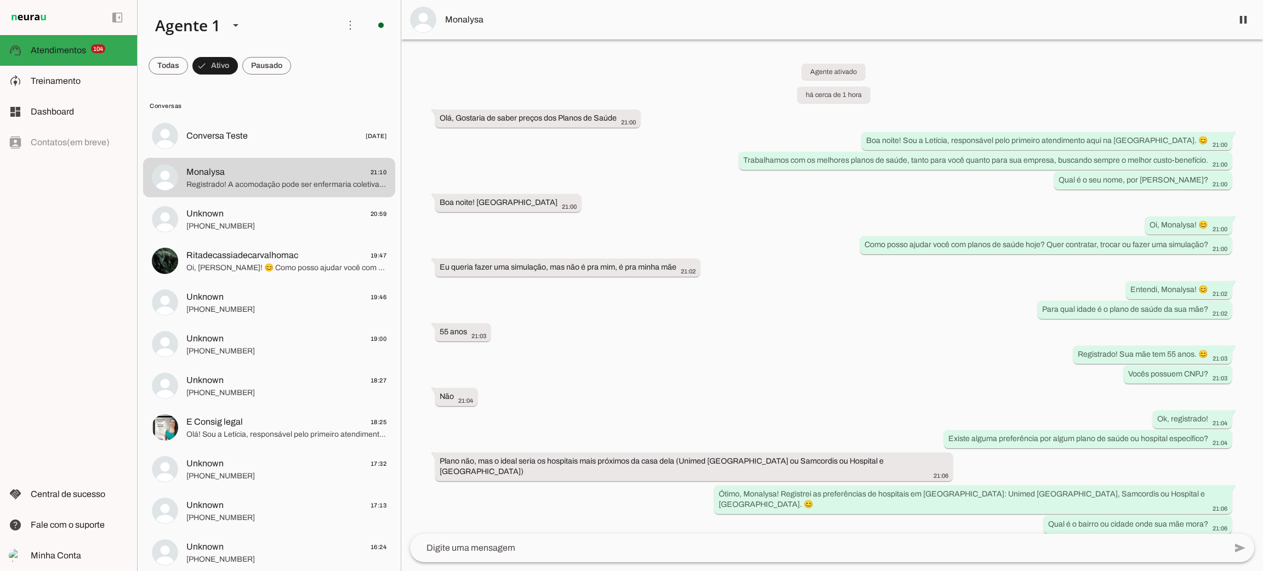
click at [435, 30] on md-item "Monalysa" at bounding box center [832, 19] width 862 height 39
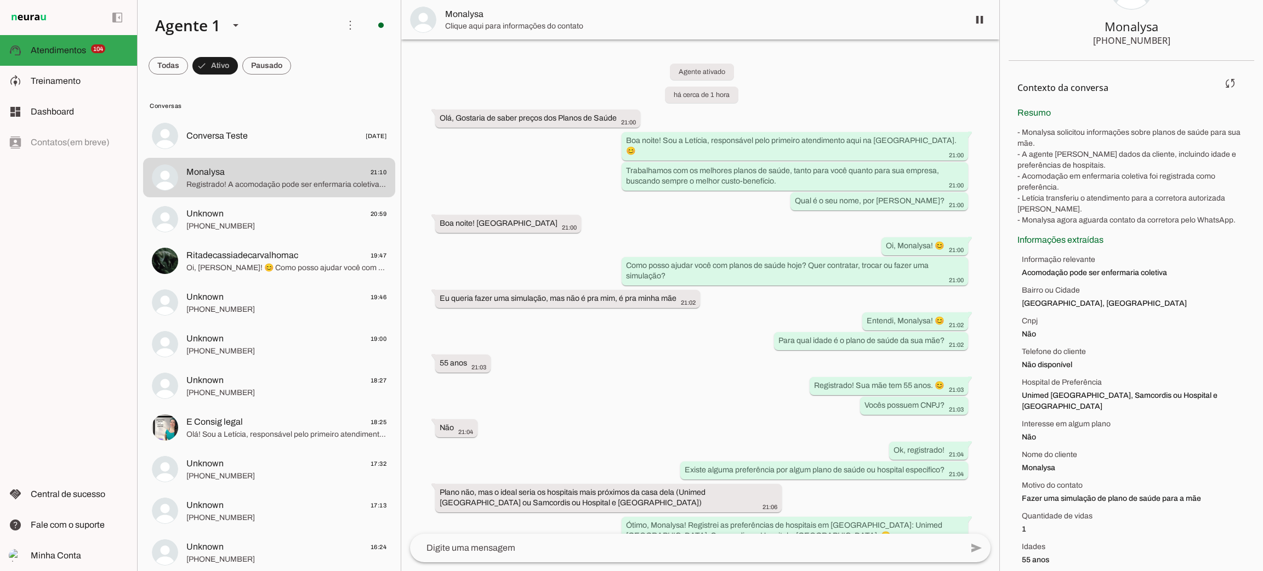
scroll to position [93, 0]
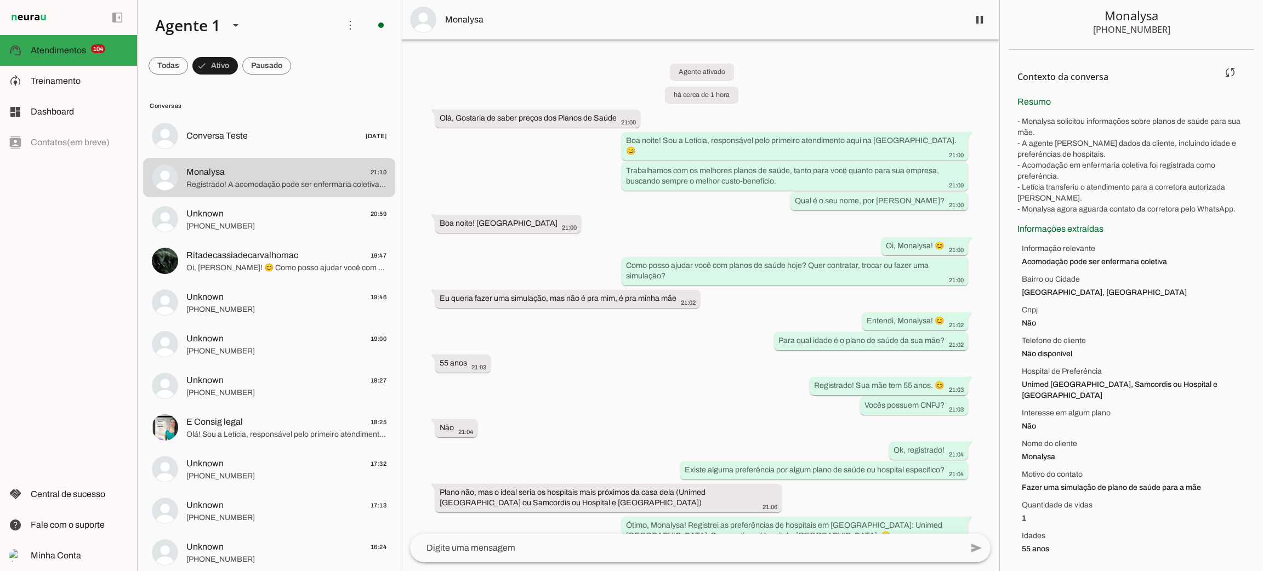
drag, startPoint x: 1015, startPoint y: 100, endPoint x: 1188, endPoint y: 534, distance: 467.7
click at [1190, 539] on section "Contexto da conversa sync Extrair contexto novamente Aperte para extrair o cont…" at bounding box center [1131, 311] width 246 height 522
click at [1101, 544] on span "55 anos" at bounding box center [1134, 549] width 224 height 11
